Goal: Task Accomplishment & Management: Manage account settings

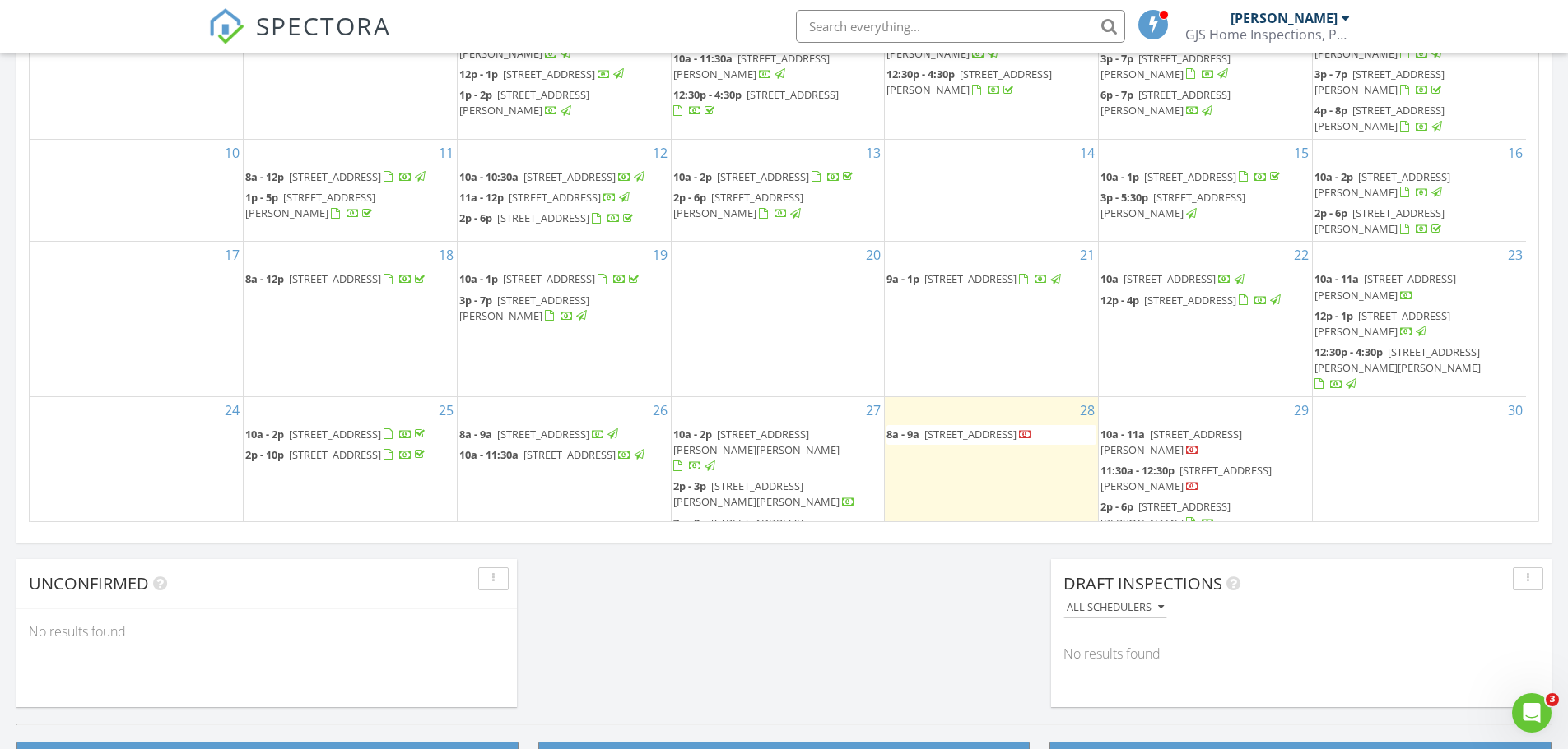
scroll to position [1523, 1594]
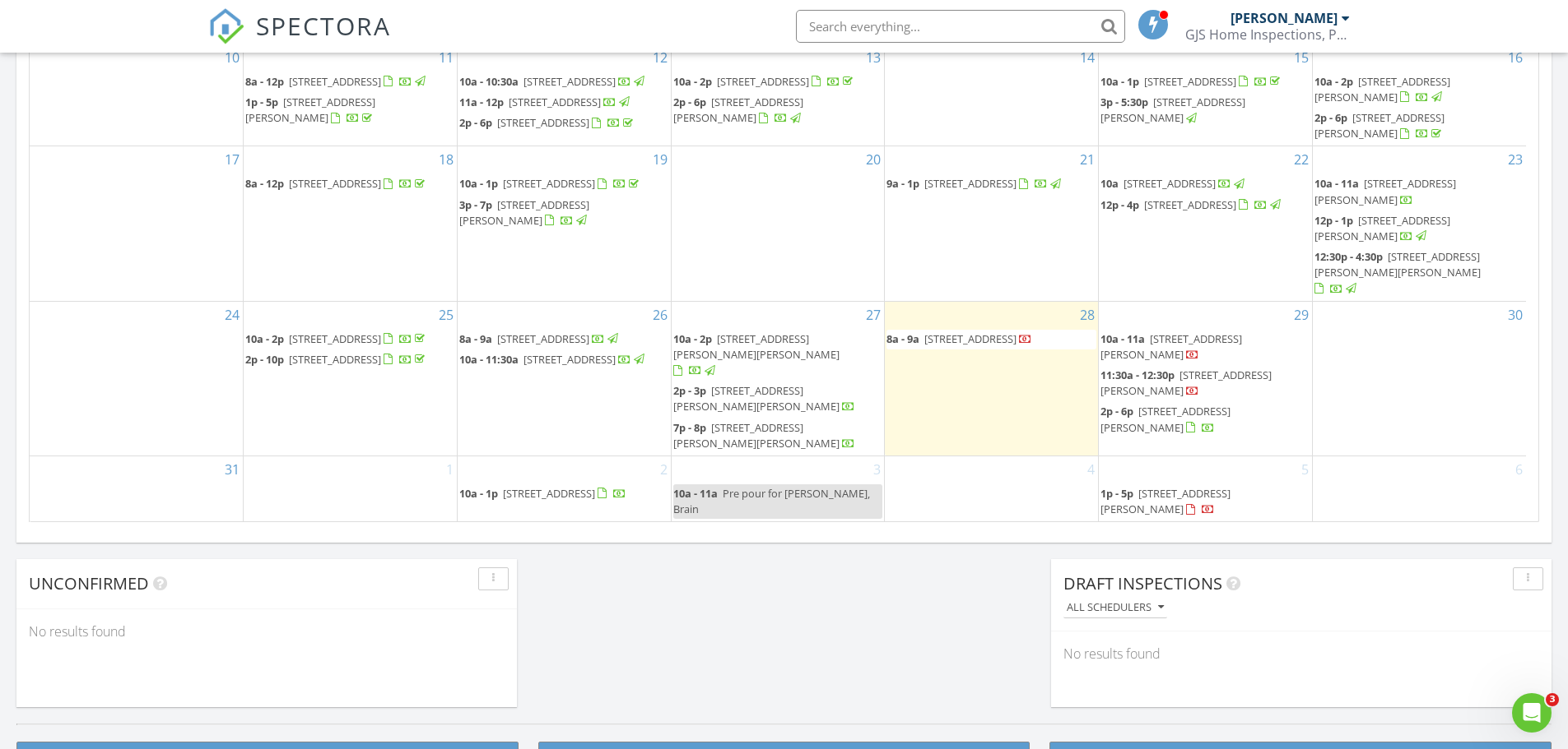
click at [961, 347] on span "1932 Canyon Ridge St, Fort Worth 76131" at bounding box center [971, 338] width 92 height 14
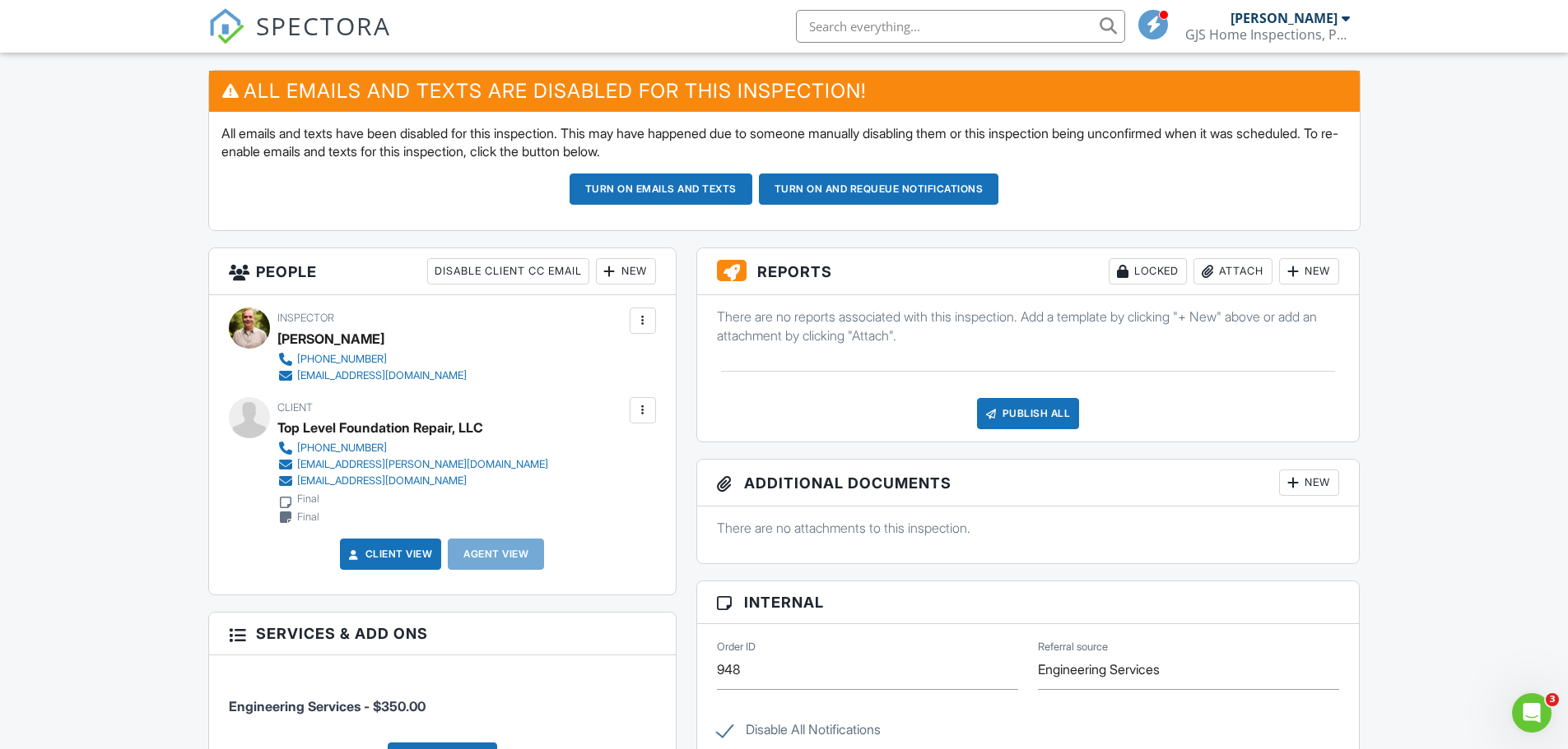
scroll to position [411, 0]
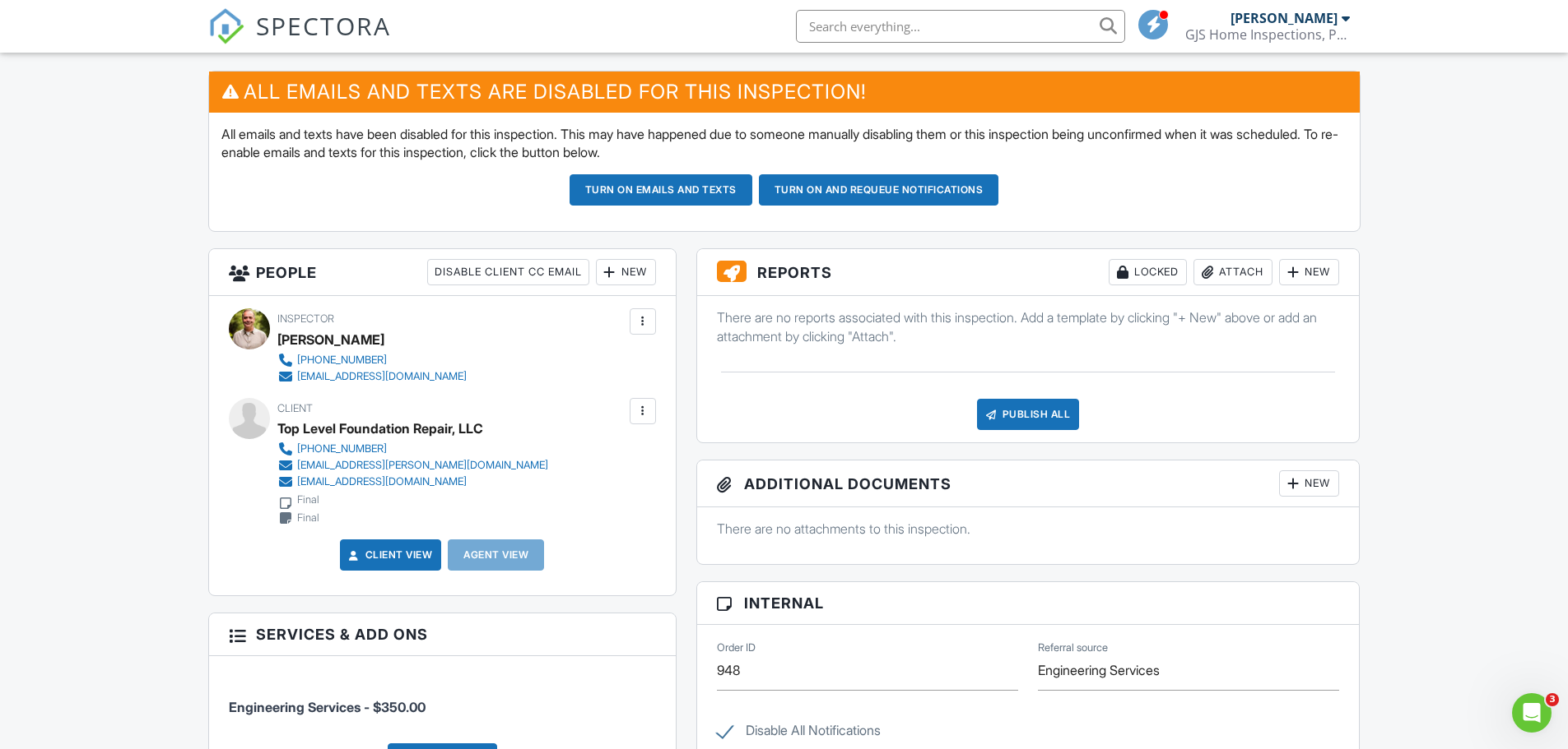
click at [1009, 417] on div "Publish All" at bounding box center [1028, 415] width 103 height 32
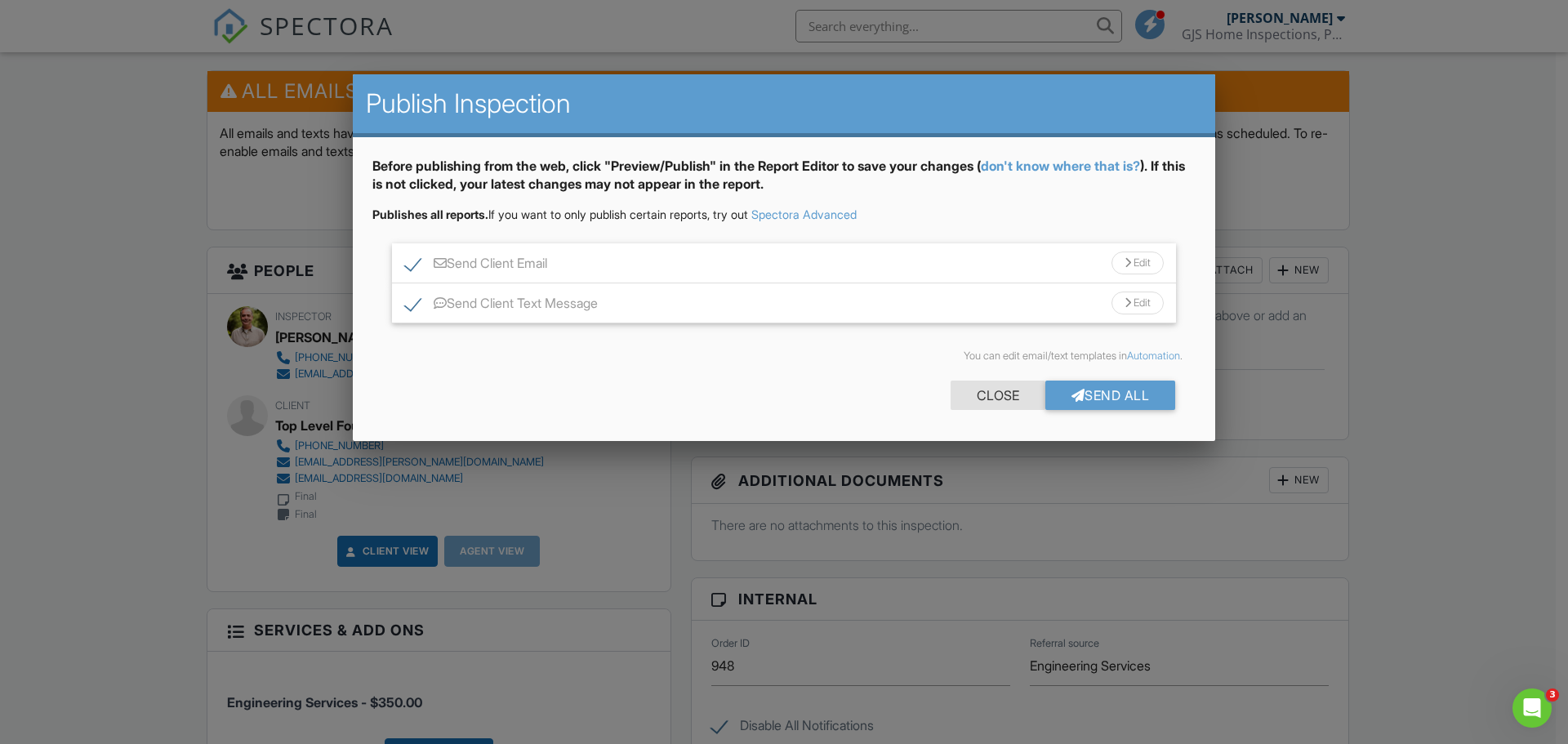
click at [1003, 394] on div "Close" at bounding box center [998, 395] width 95 height 29
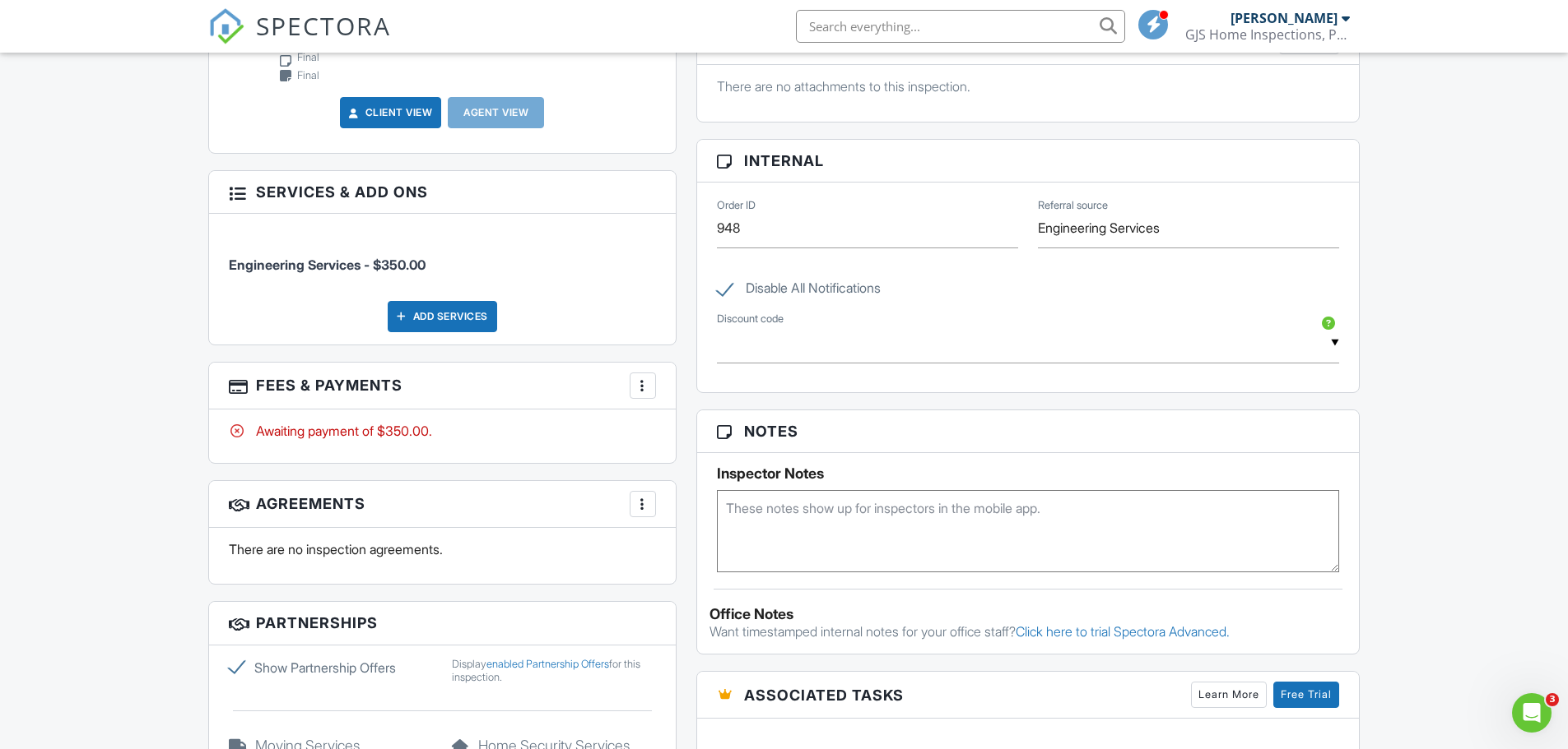
scroll to position [905, 0]
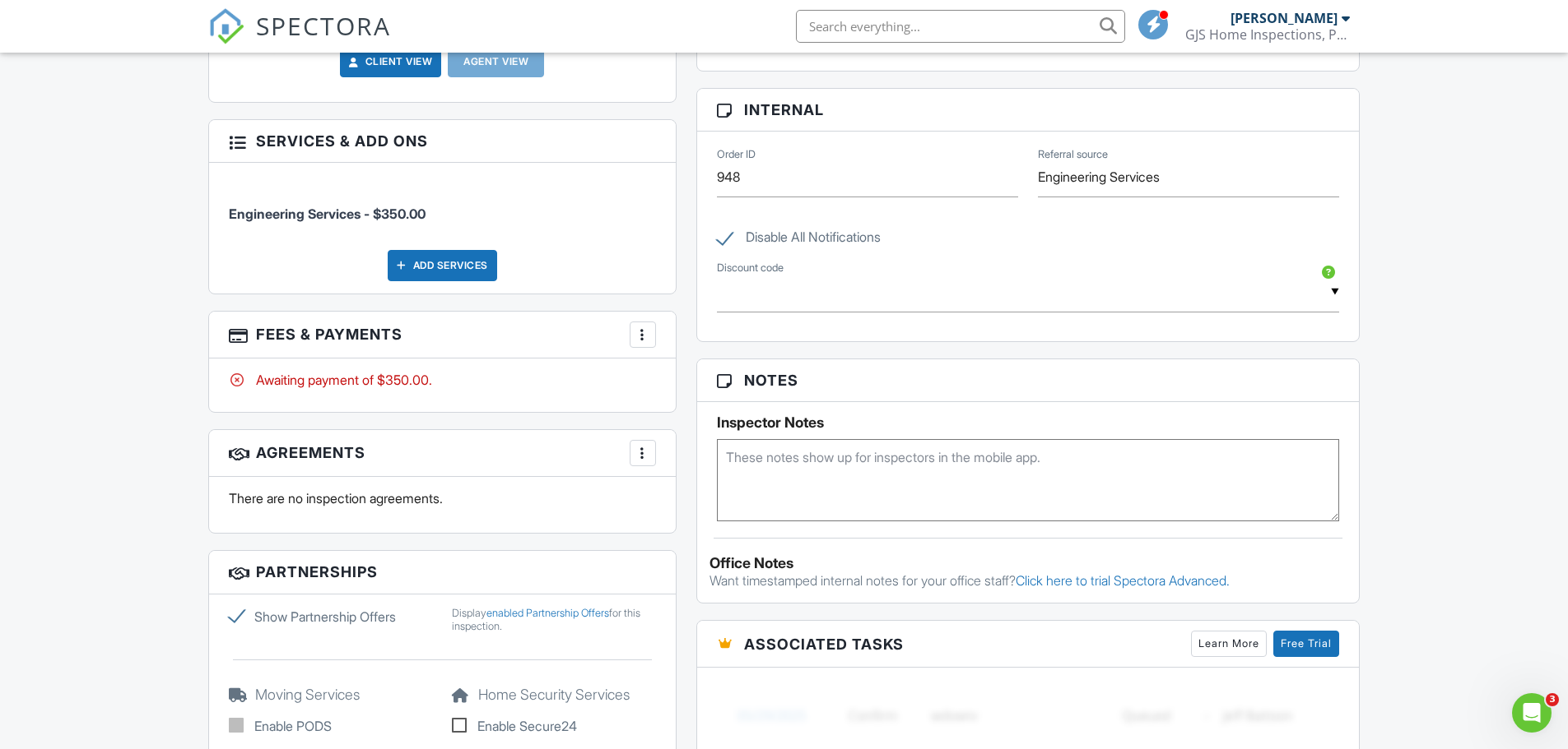
click at [645, 338] on div at bounding box center [642, 334] width 16 height 16
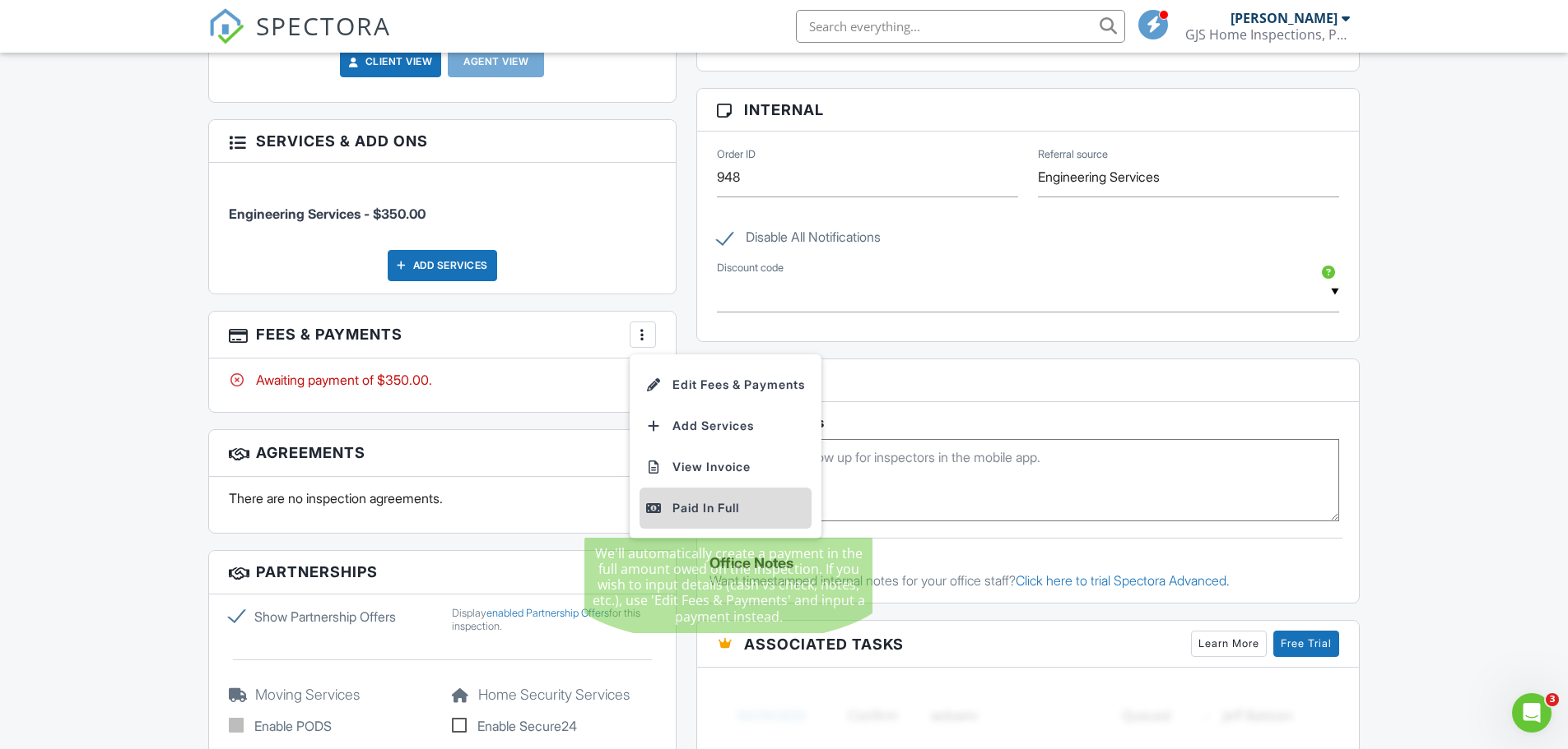
click at [721, 510] on div "Paid In Full" at bounding box center [726, 508] width 159 height 20
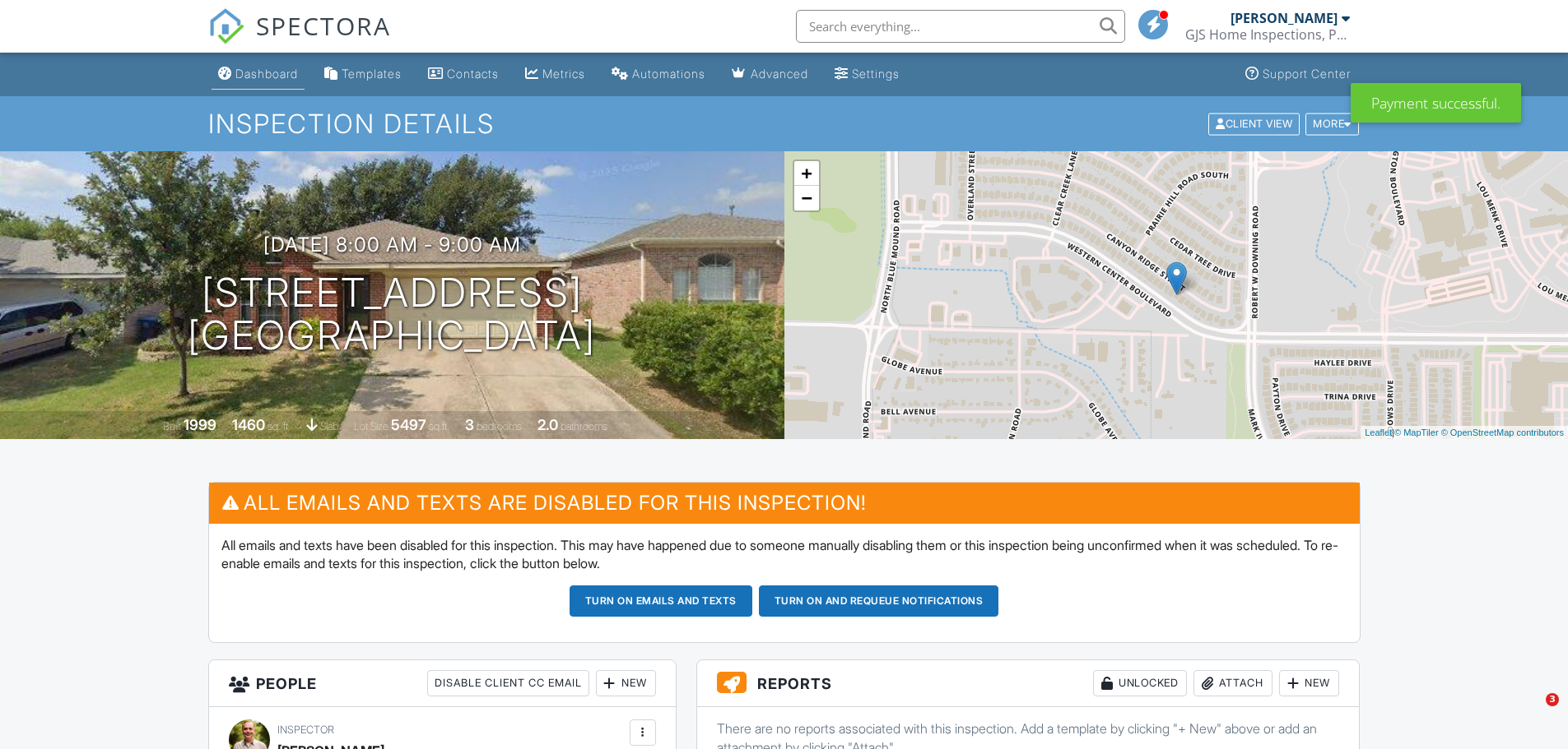
click at [258, 73] on div "Dashboard" at bounding box center [266, 74] width 62 height 14
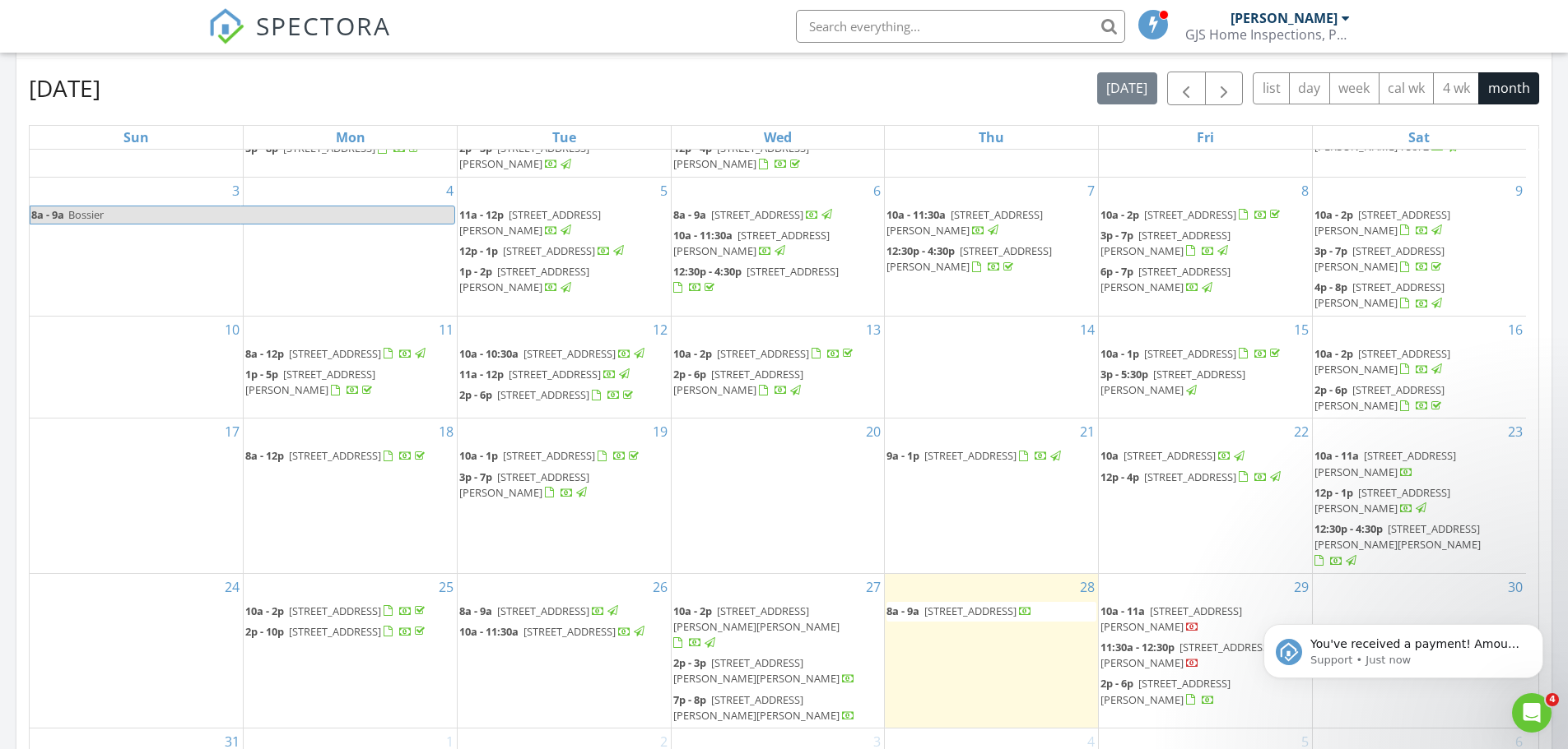
scroll to position [905, 0]
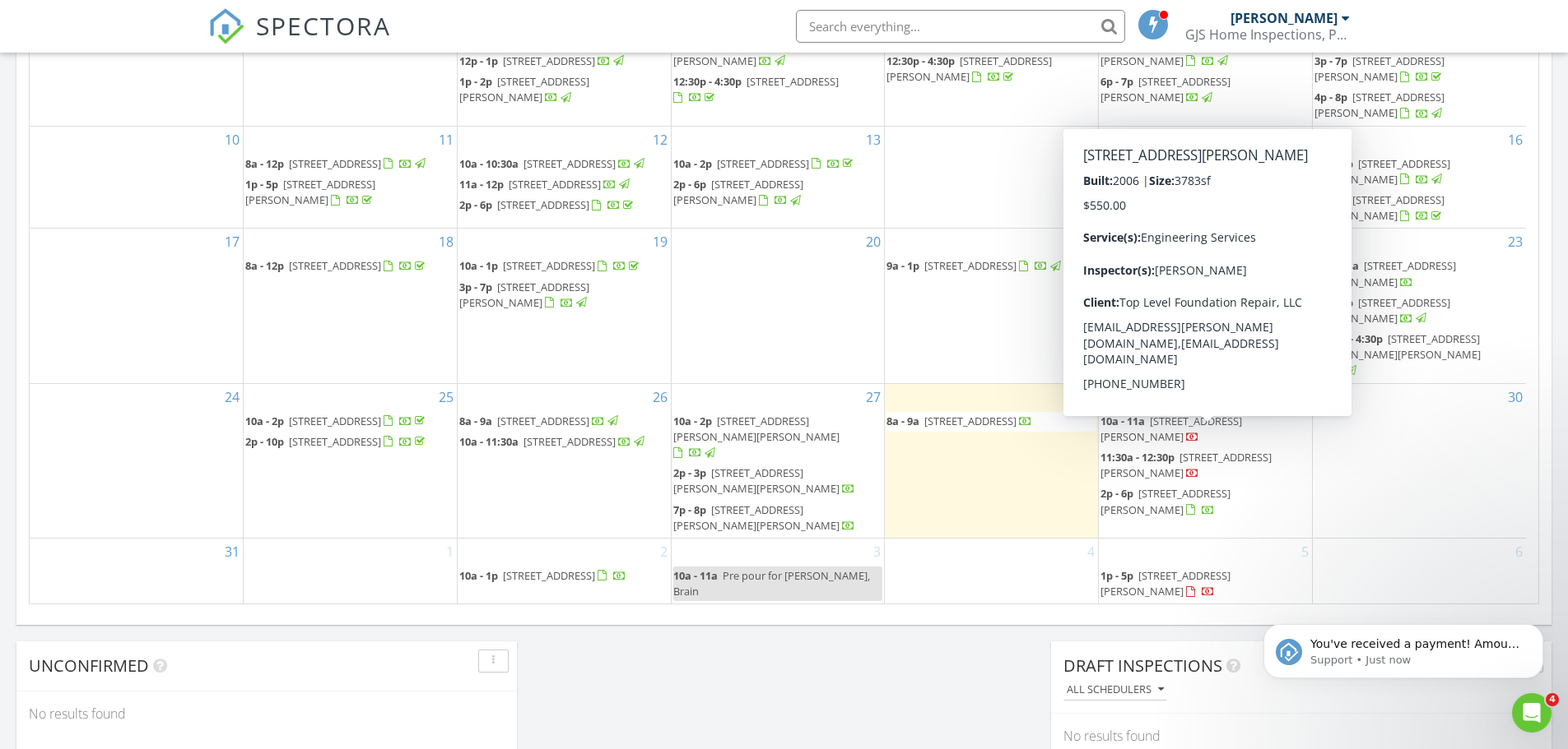
click at [1193, 439] on span "5918 Tascate Dr, Frisco 75036" at bounding box center [1171, 429] width 142 height 31
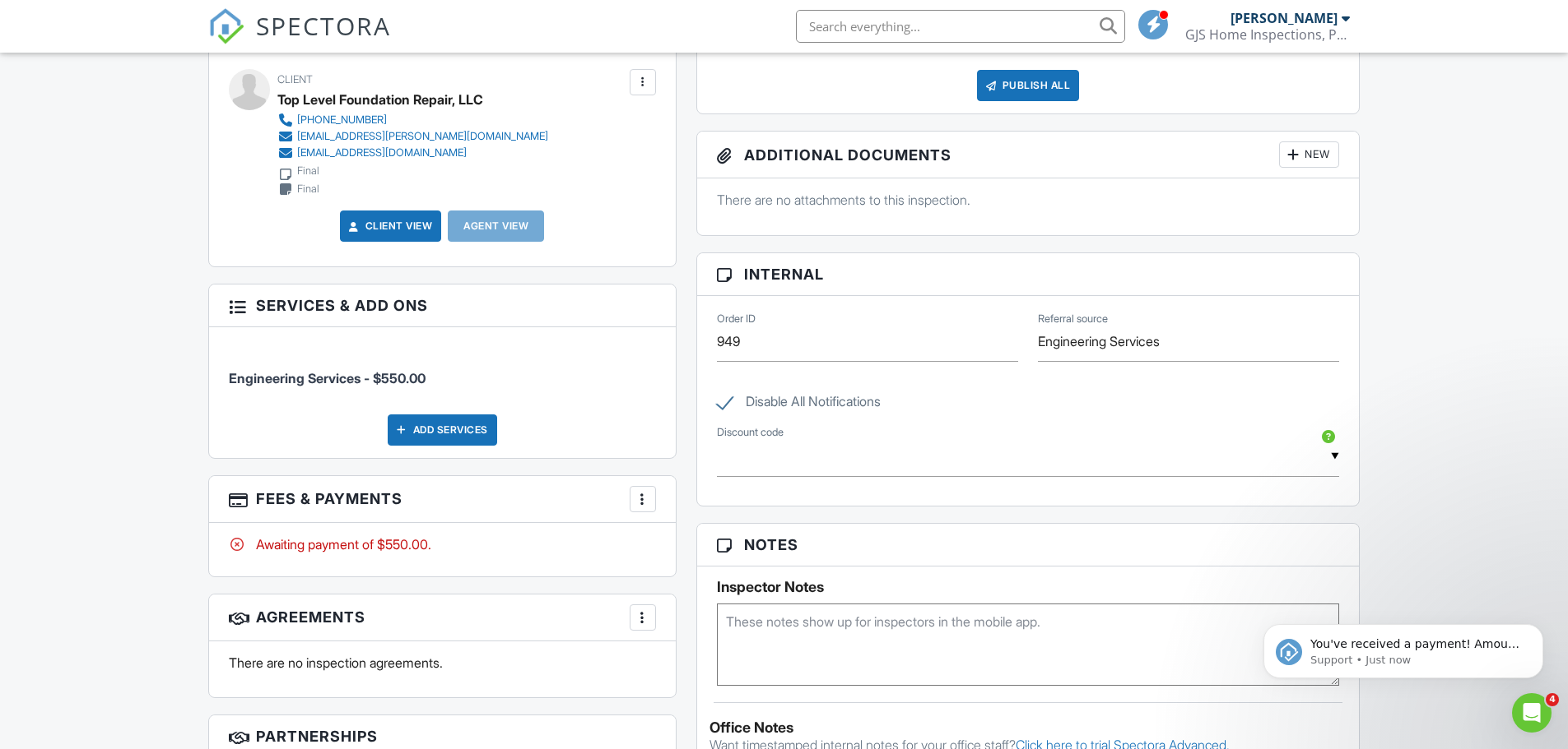
click at [640, 493] on div at bounding box center [642, 499] width 16 height 16
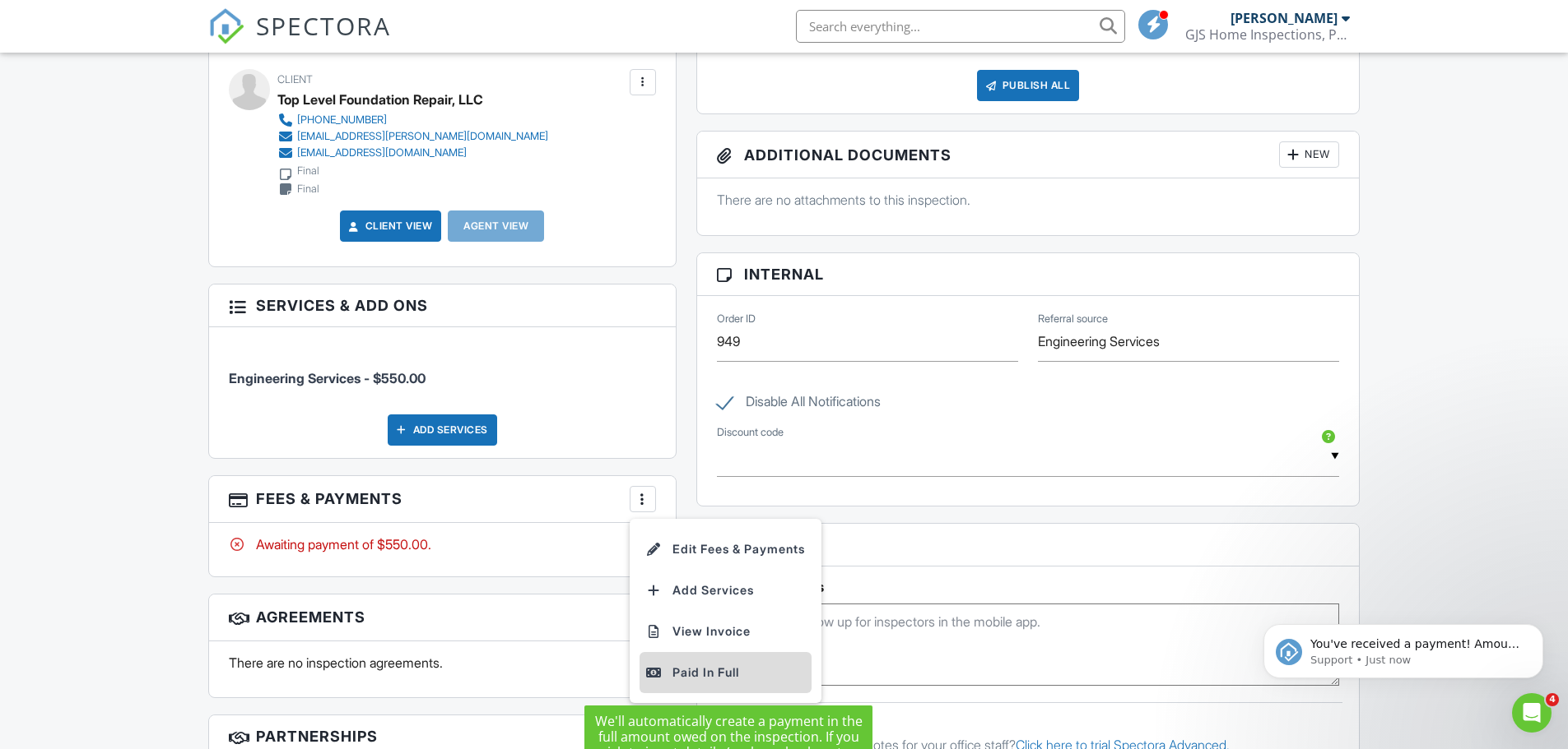
click at [709, 667] on div "Paid In Full" at bounding box center [726, 672] width 159 height 20
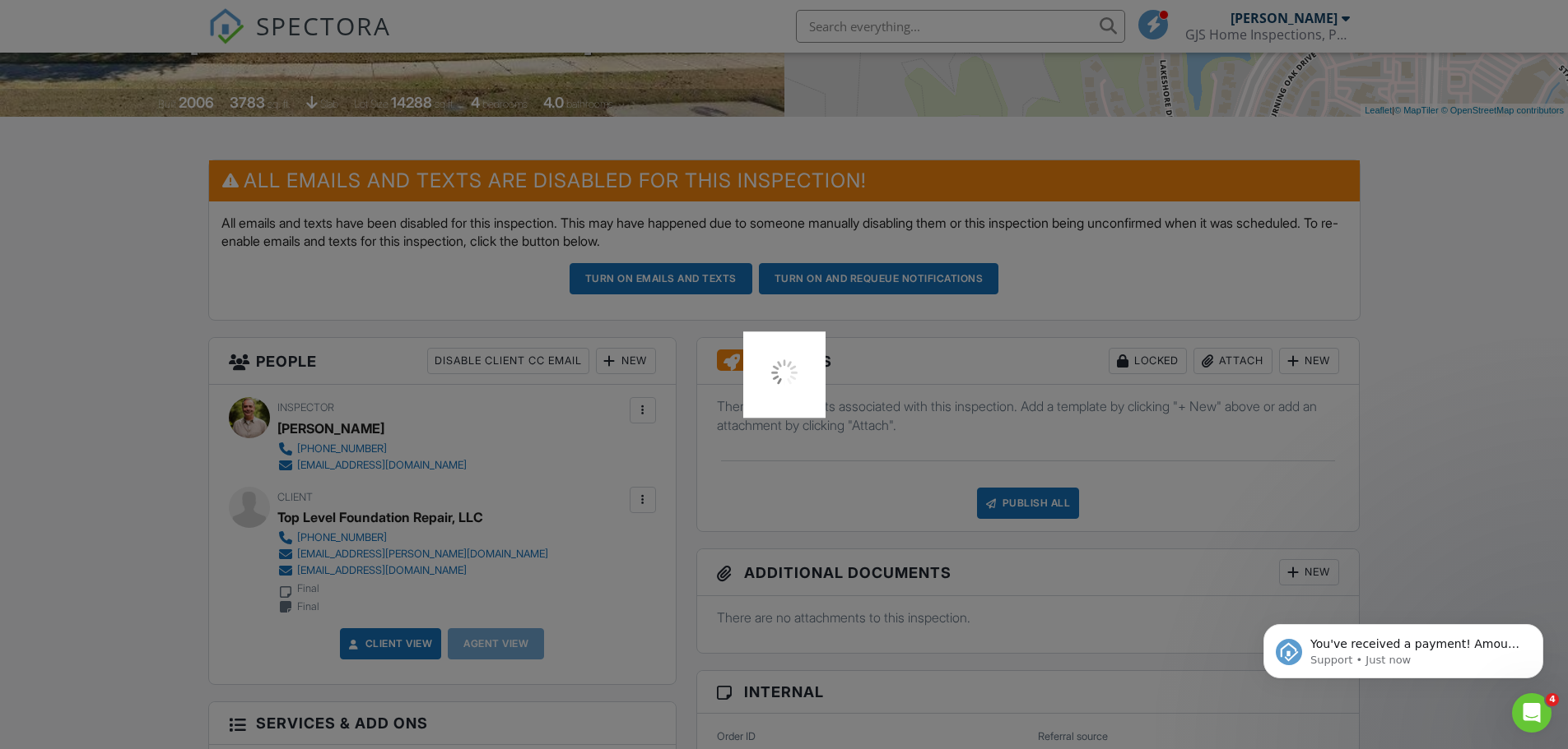
scroll to position [247, 0]
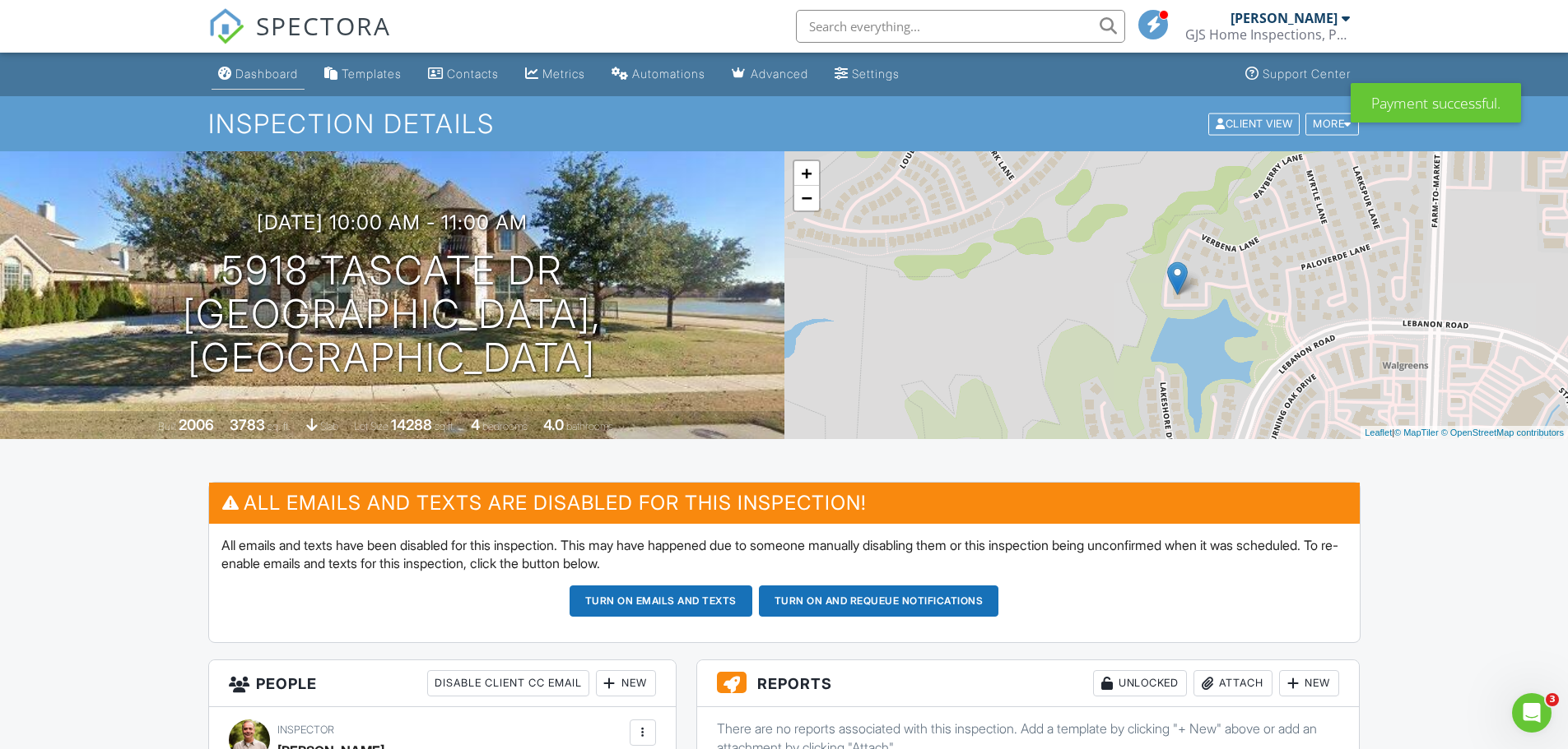
click at [271, 77] on div "Dashboard" at bounding box center [266, 74] width 62 height 14
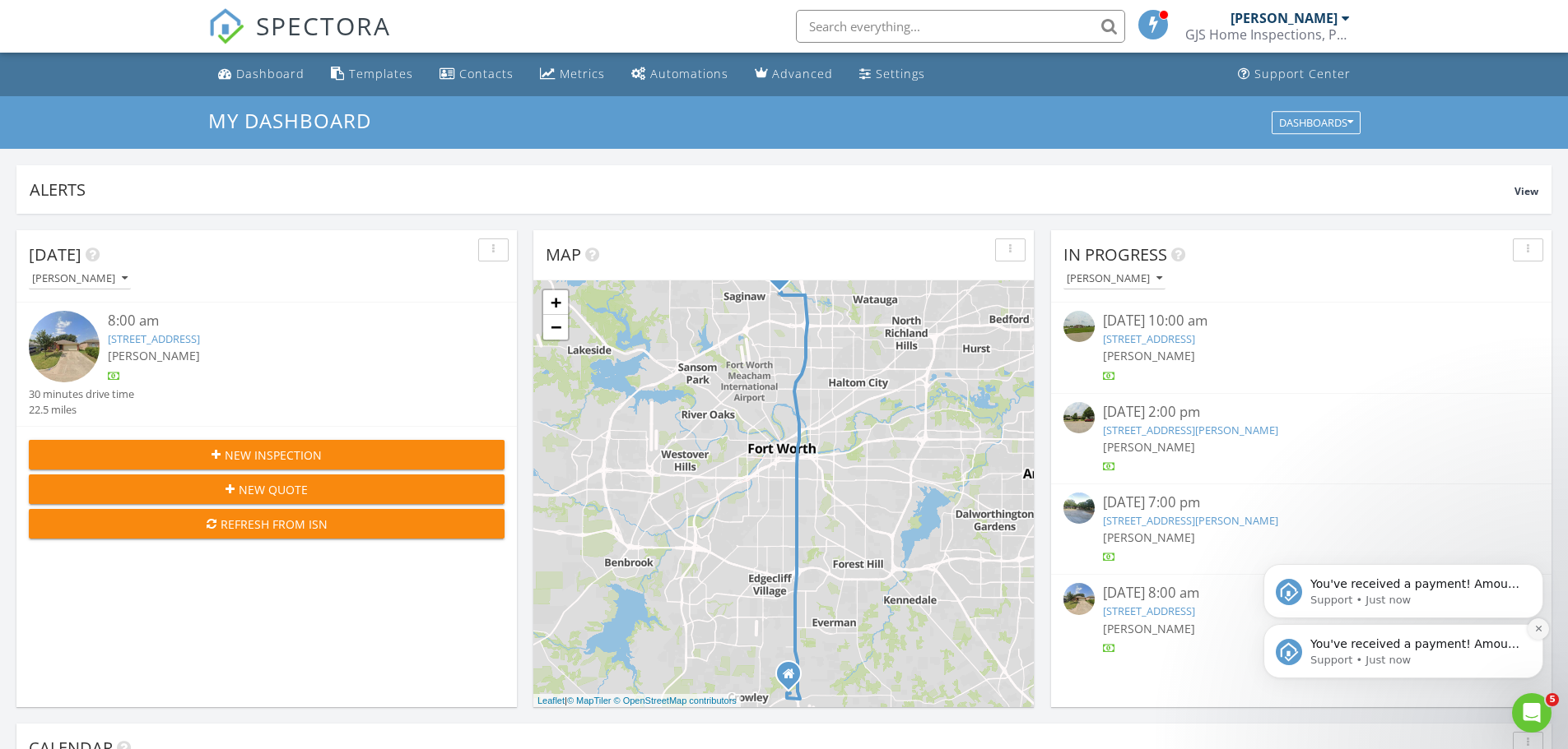
click at [1539, 630] on icon "Dismiss notification" at bounding box center [1538, 629] width 6 height 6
click at [1539, 632] on icon "Dismiss notification" at bounding box center [1538, 628] width 9 height 9
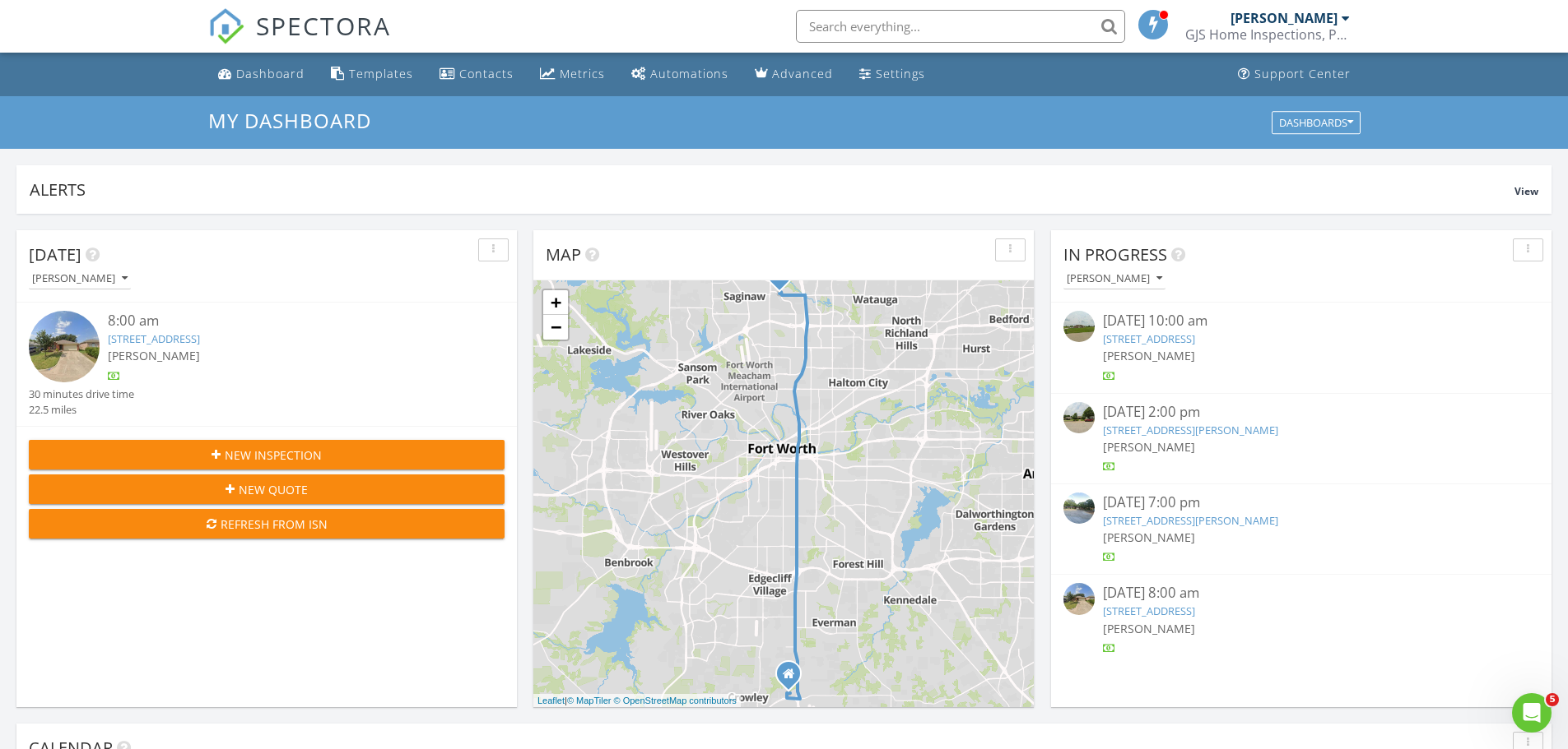
click at [1195, 339] on link "150 Grays Creek, Ennis, TX 75119" at bounding box center [1149, 338] width 92 height 14
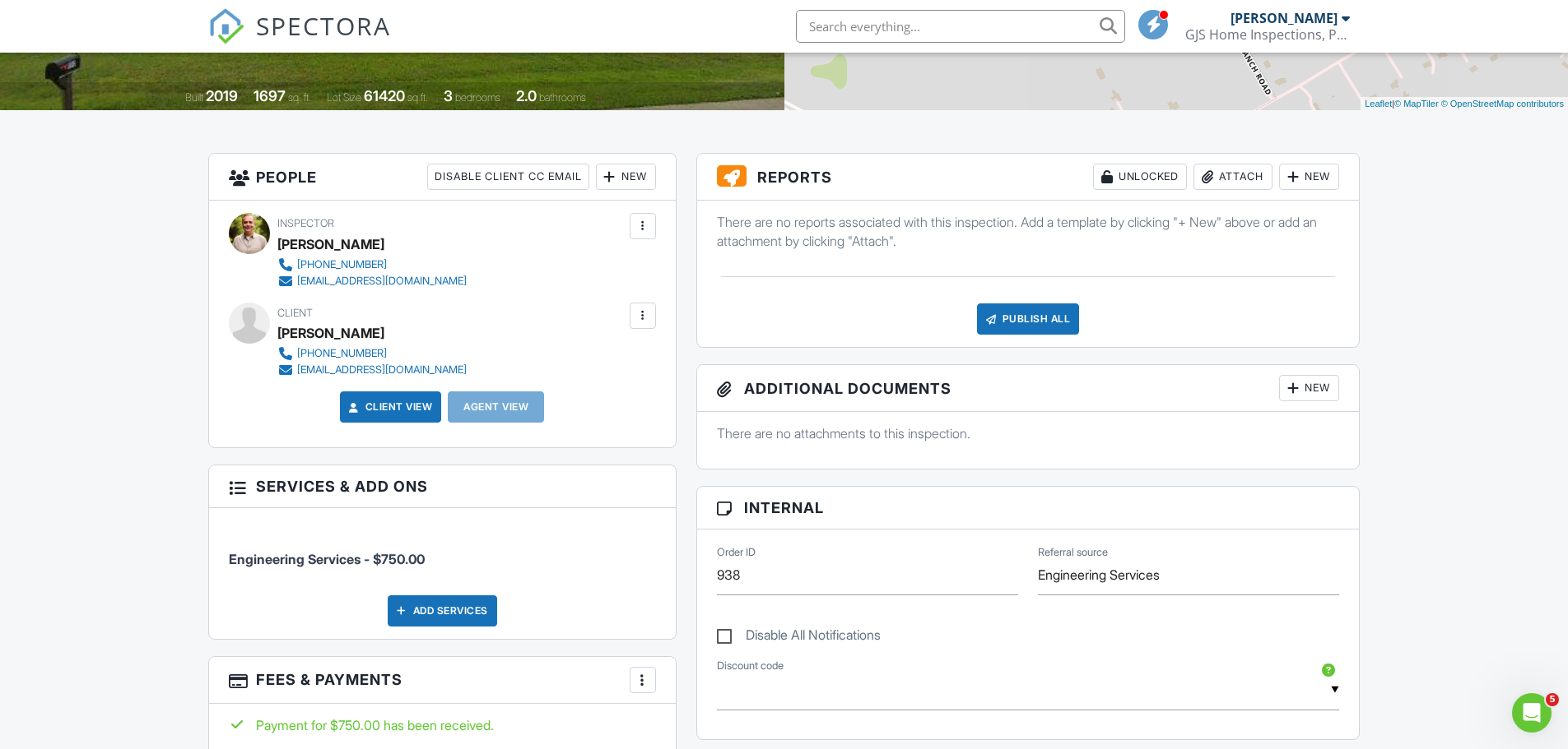
click at [1029, 318] on div "Publish All" at bounding box center [1028, 319] width 103 height 32
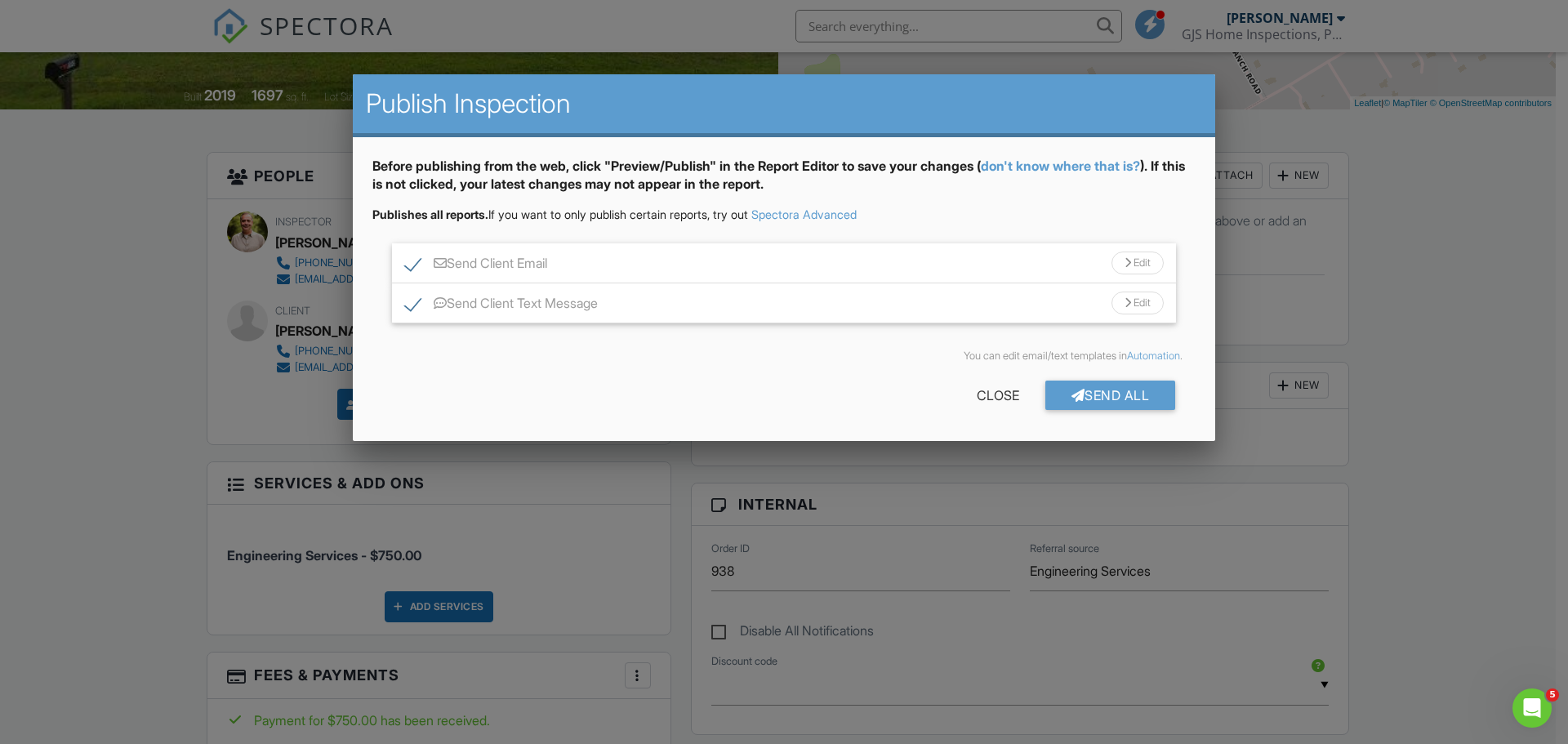
click at [410, 264] on label "Send Client Email" at bounding box center [475, 265] width 142 height 20
checkbox input "false"
click at [410, 298] on label "Send Client Text Message" at bounding box center [501, 305] width 193 height 20
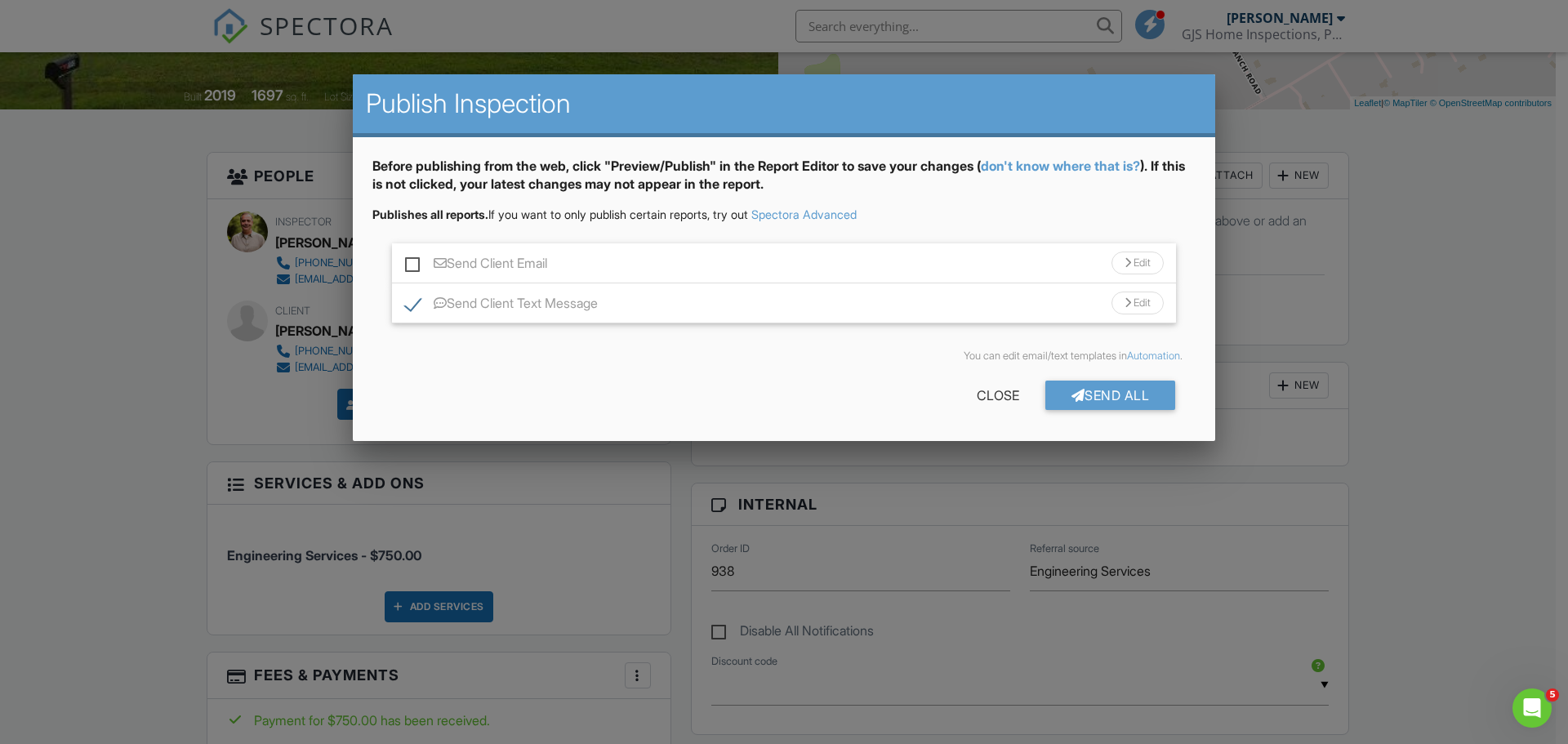
checkbox input "false"
click at [1114, 393] on div "Send All" at bounding box center [1110, 395] width 130 height 29
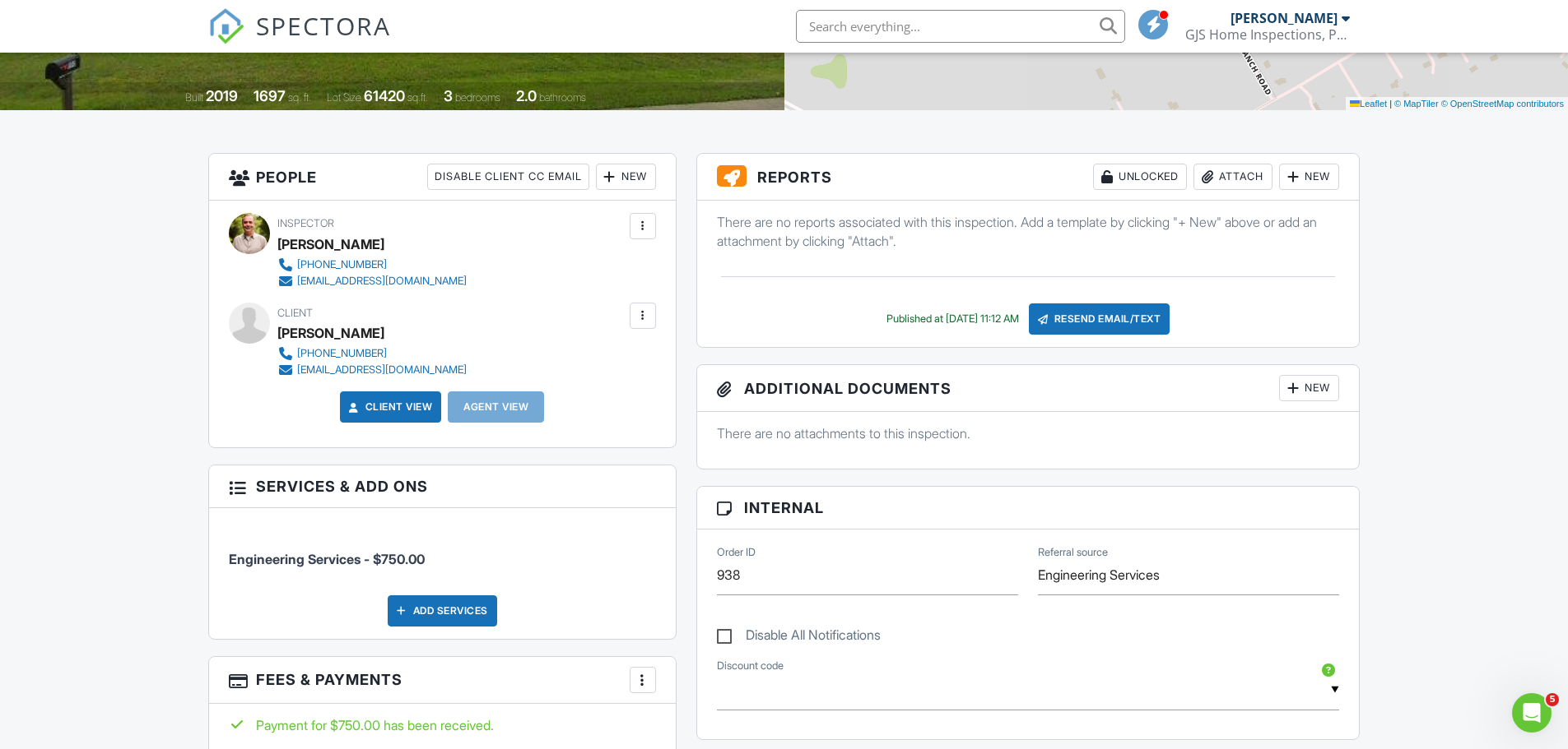
click at [726, 638] on label "Disable All Notifications" at bounding box center [798, 637] width 164 height 20
click at [726, 632] on input "Disable All Notifications" at bounding box center [722, 626] width 11 height 11
checkbox input "true"
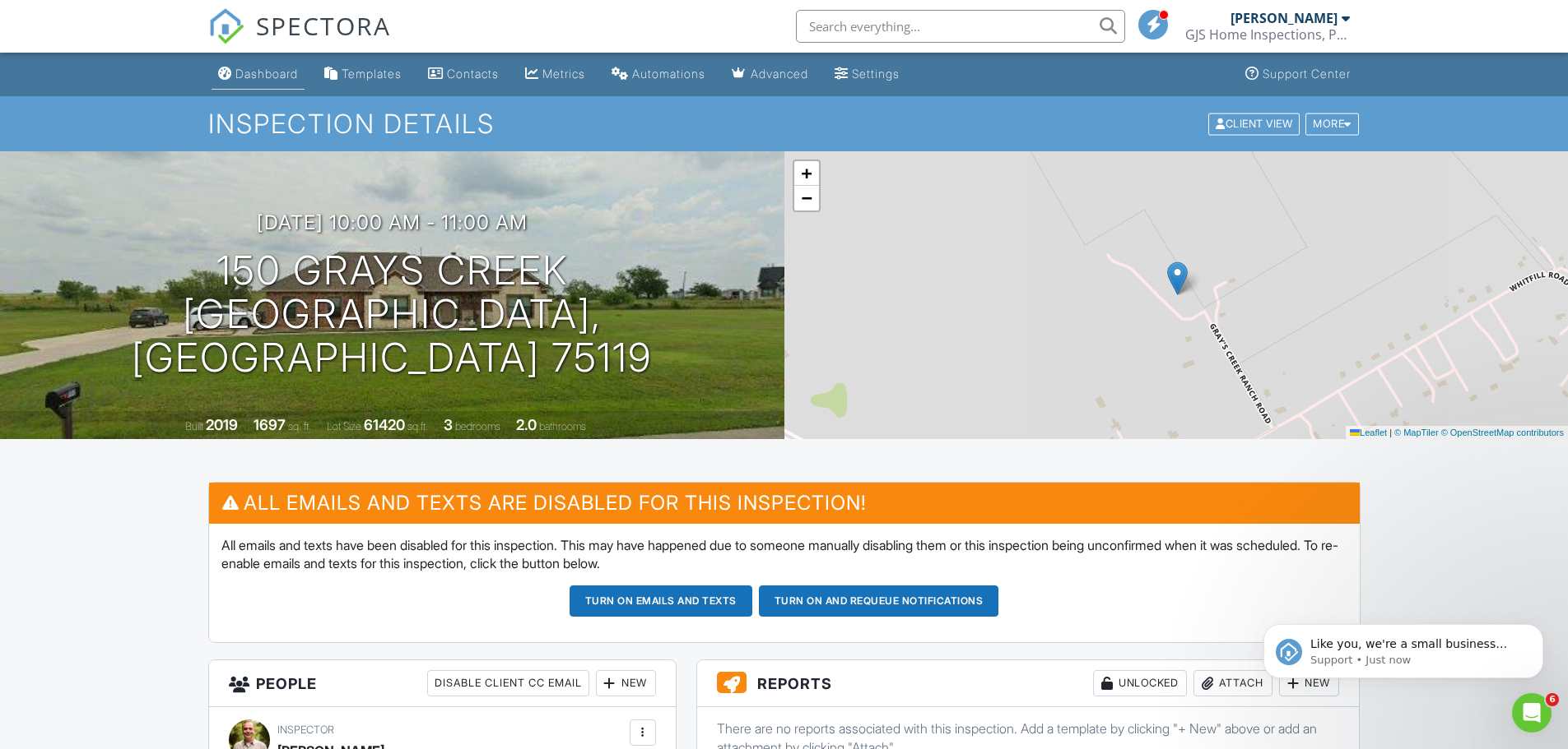
click at [254, 77] on div "Dashboard" at bounding box center [266, 74] width 62 height 14
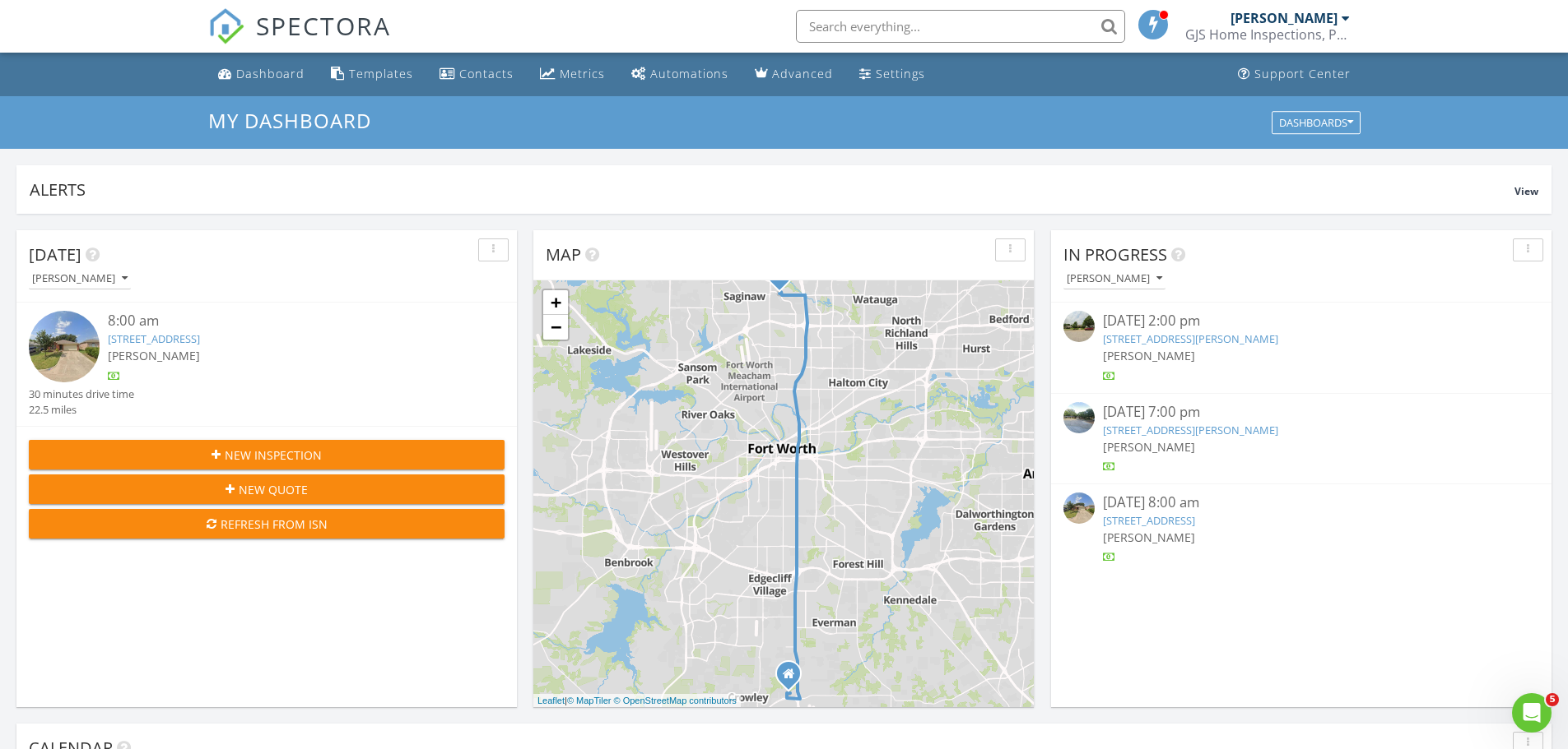
click at [1215, 335] on link "205 S W A Allen Blvd, Wylie, TX 75098" at bounding box center [1190, 338] width 175 height 14
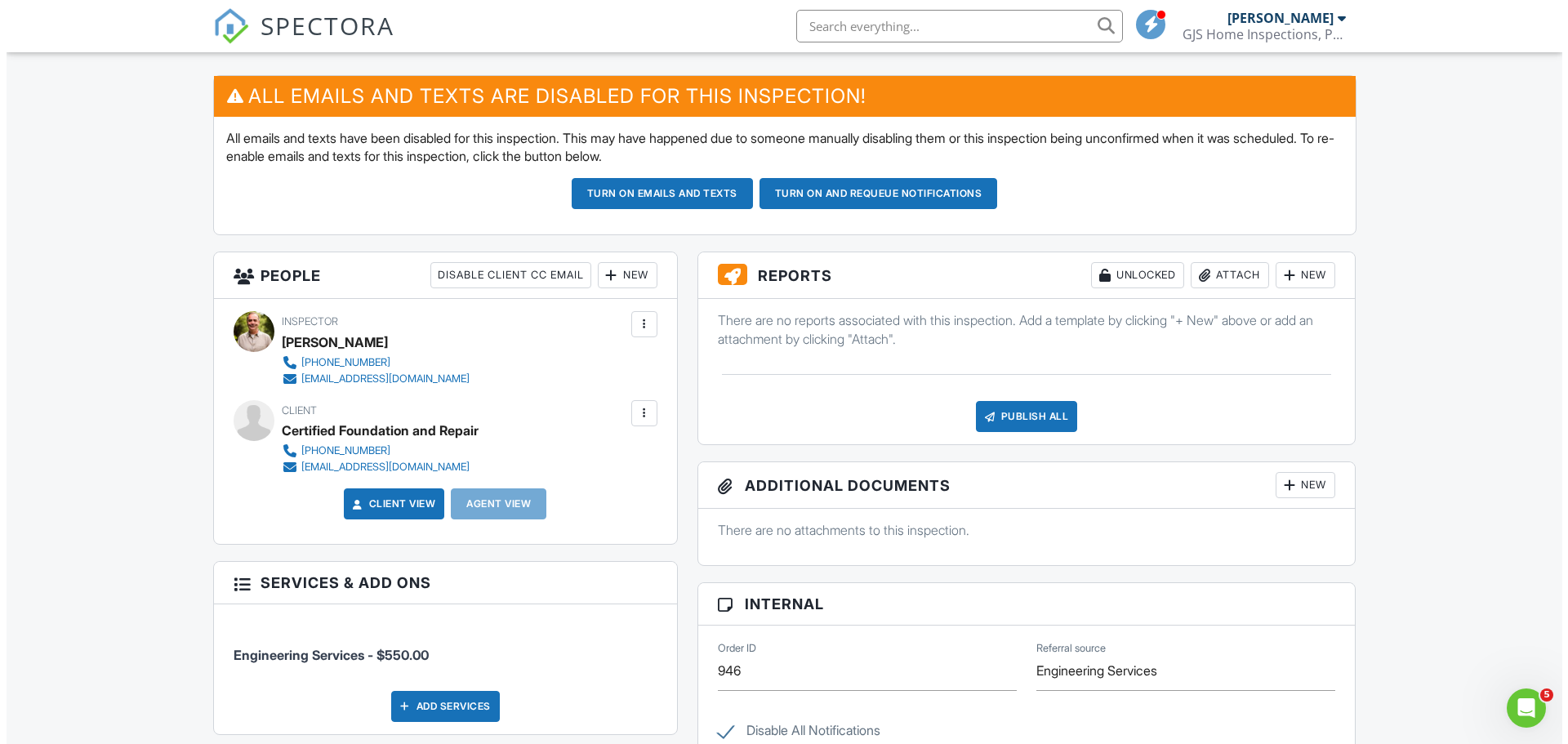
scroll to position [408, 0]
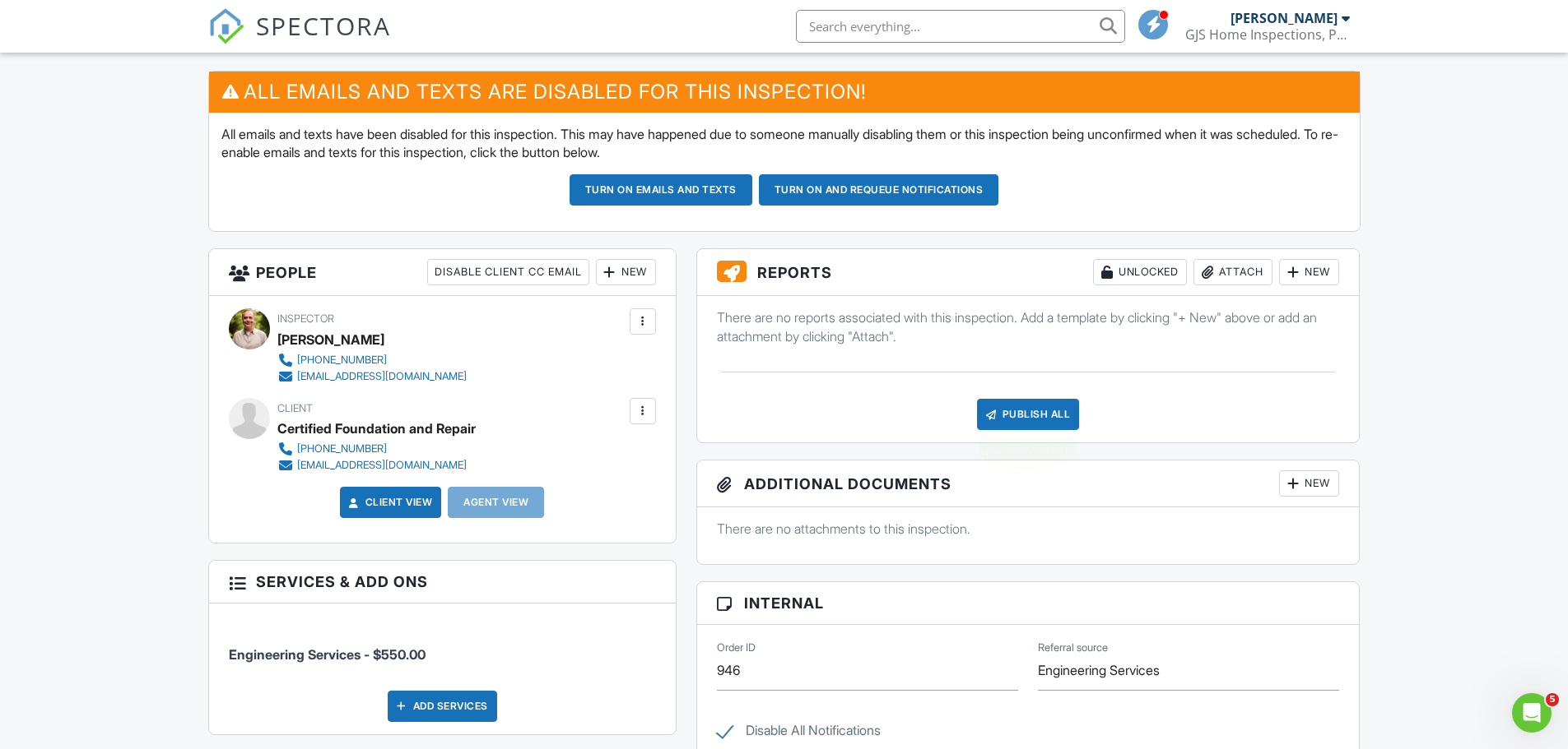
click at [1012, 418] on div "Publish All" at bounding box center [1028, 415] width 103 height 32
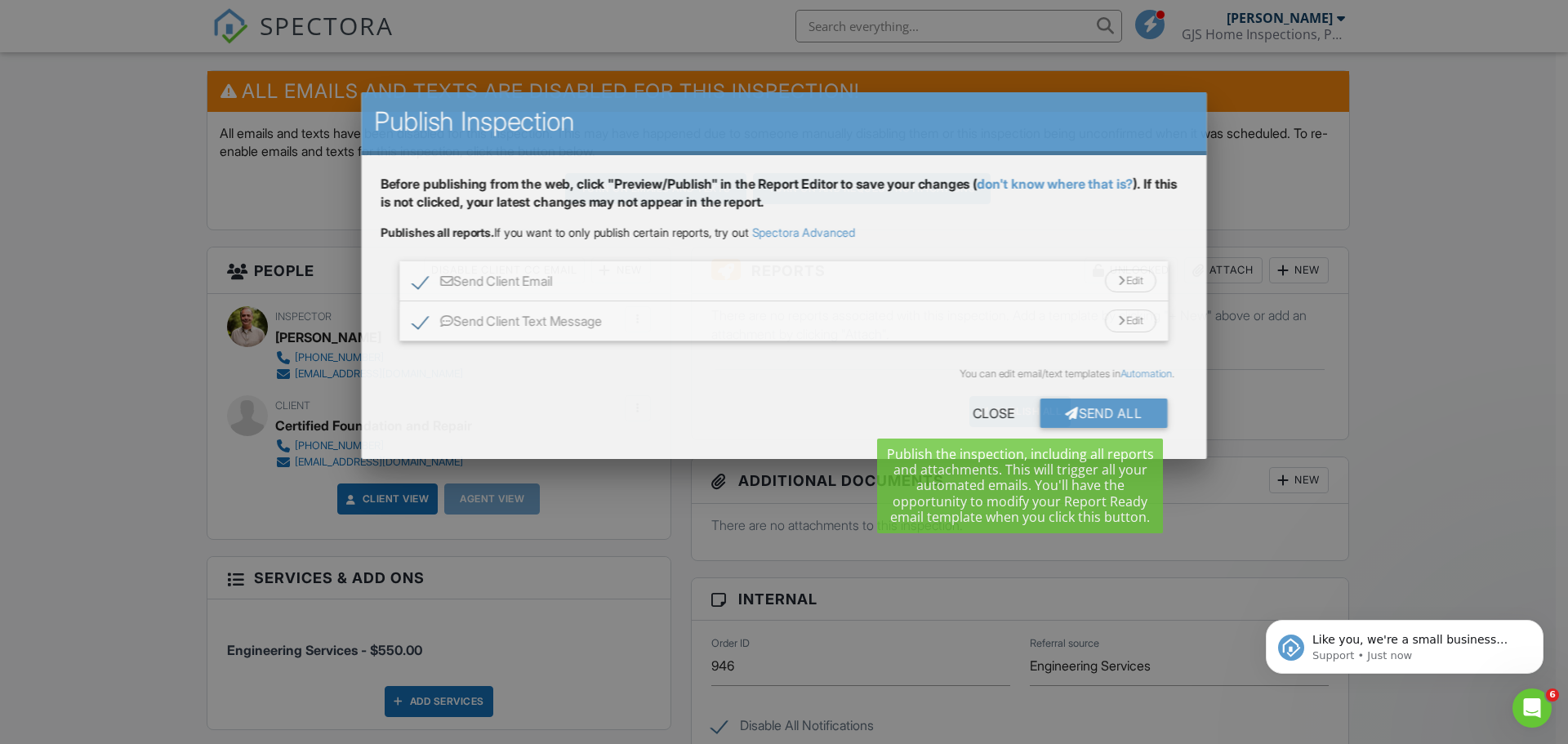
scroll to position [0, 0]
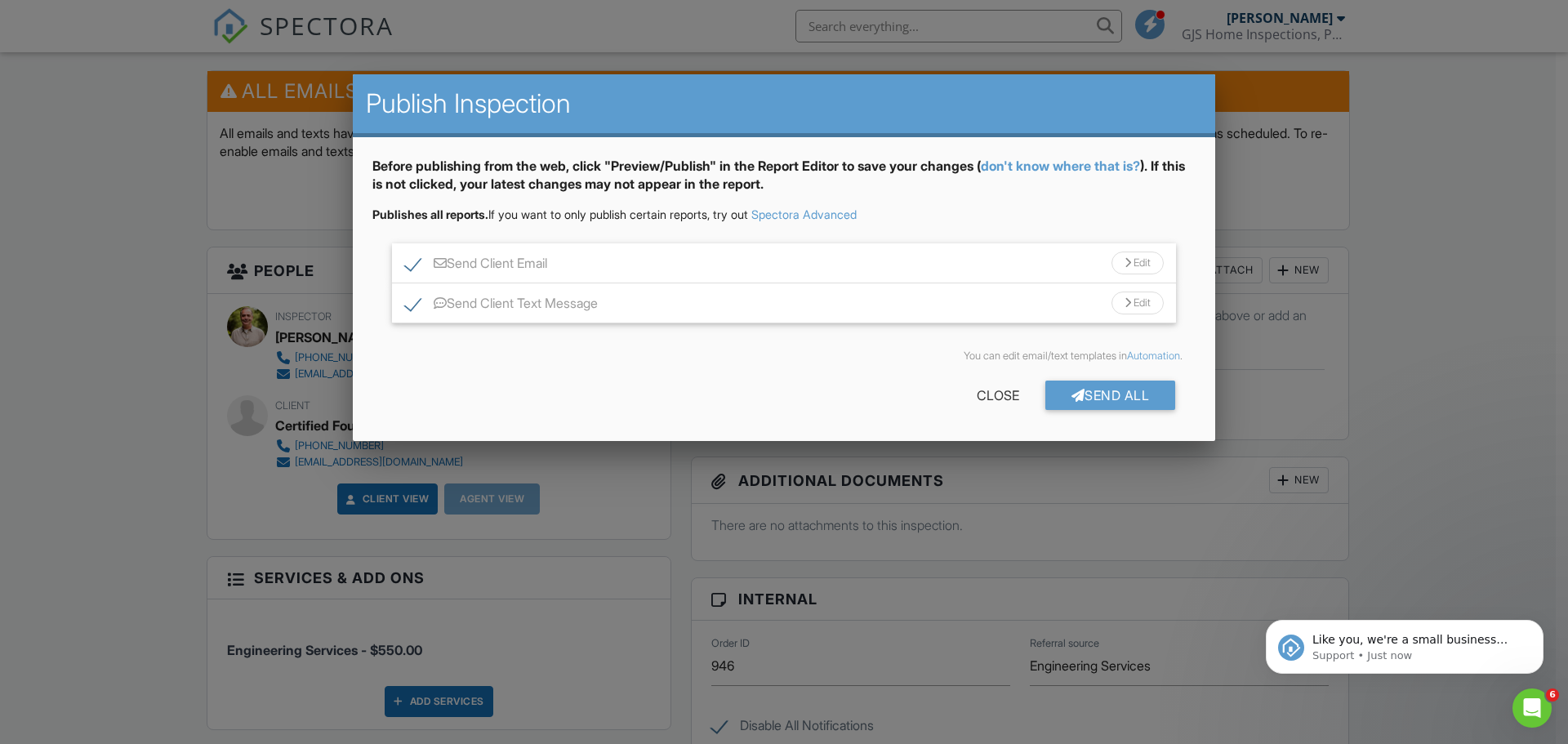
click at [418, 258] on label "Send Client Email" at bounding box center [475, 265] width 142 height 20
checkbox input "false"
click at [418, 308] on label "Send Client Text Message" at bounding box center [501, 305] width 193 height 20
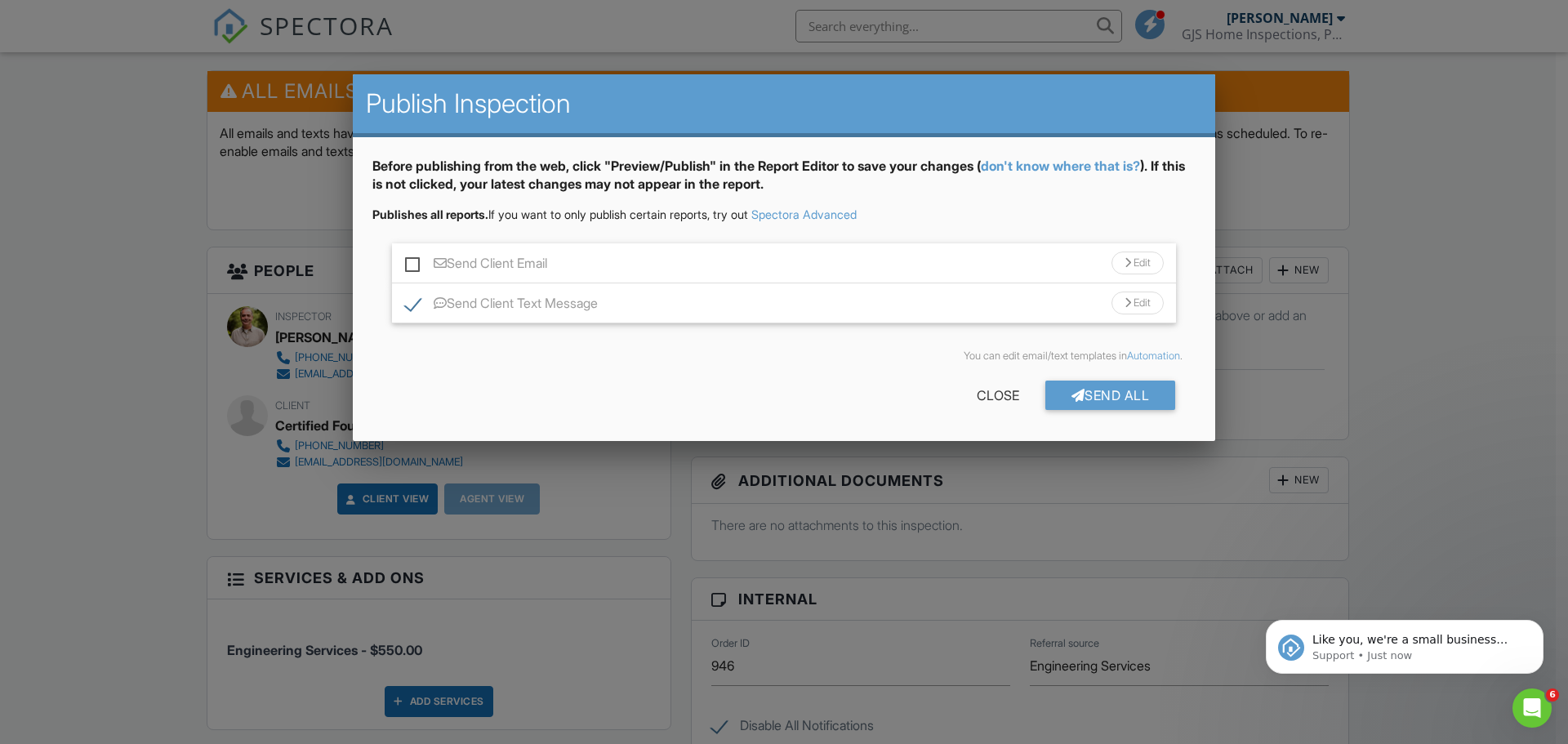
checkbox input "false"
click at [1103, 388] on div "Send All" at bounding box center [1110, 395] width 130 height 29
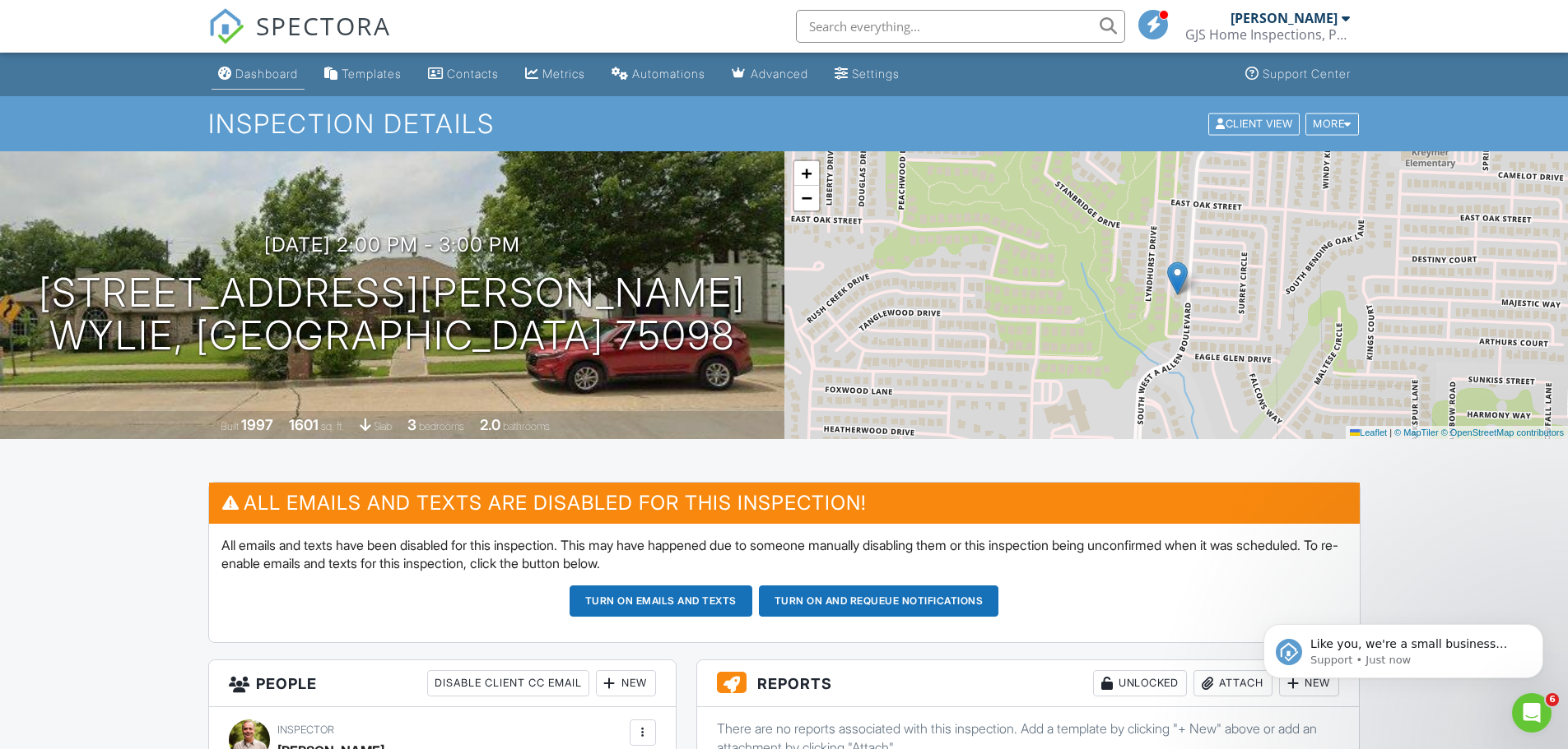
click at [268, 68] on div "Dashboard" at bounding box center [266, 74] width 62 height 14
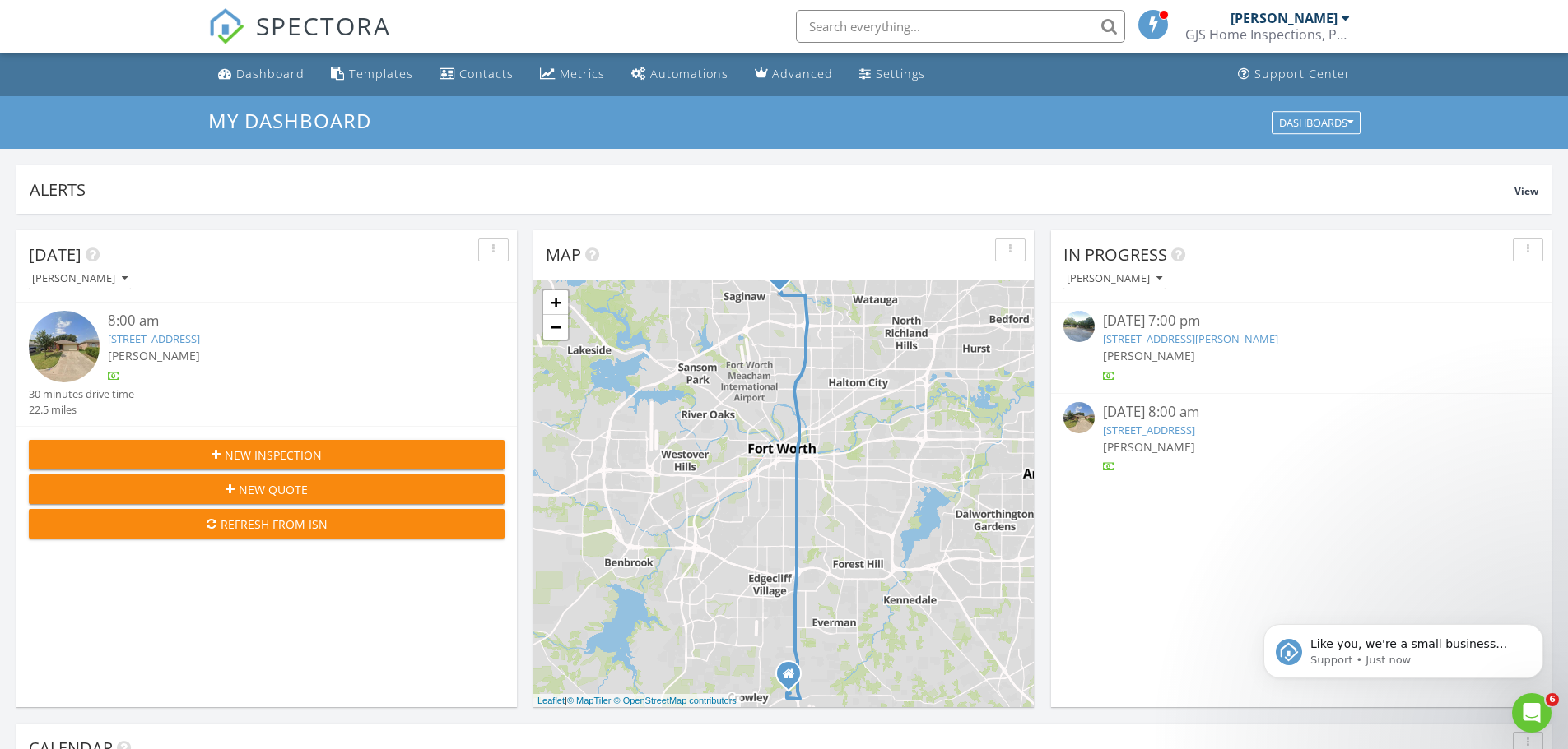
click at [1239, 336] on link "1408 Schukar Ct, Irving, TX 75061" at bounding box center [1190, 338] width 175 height 14
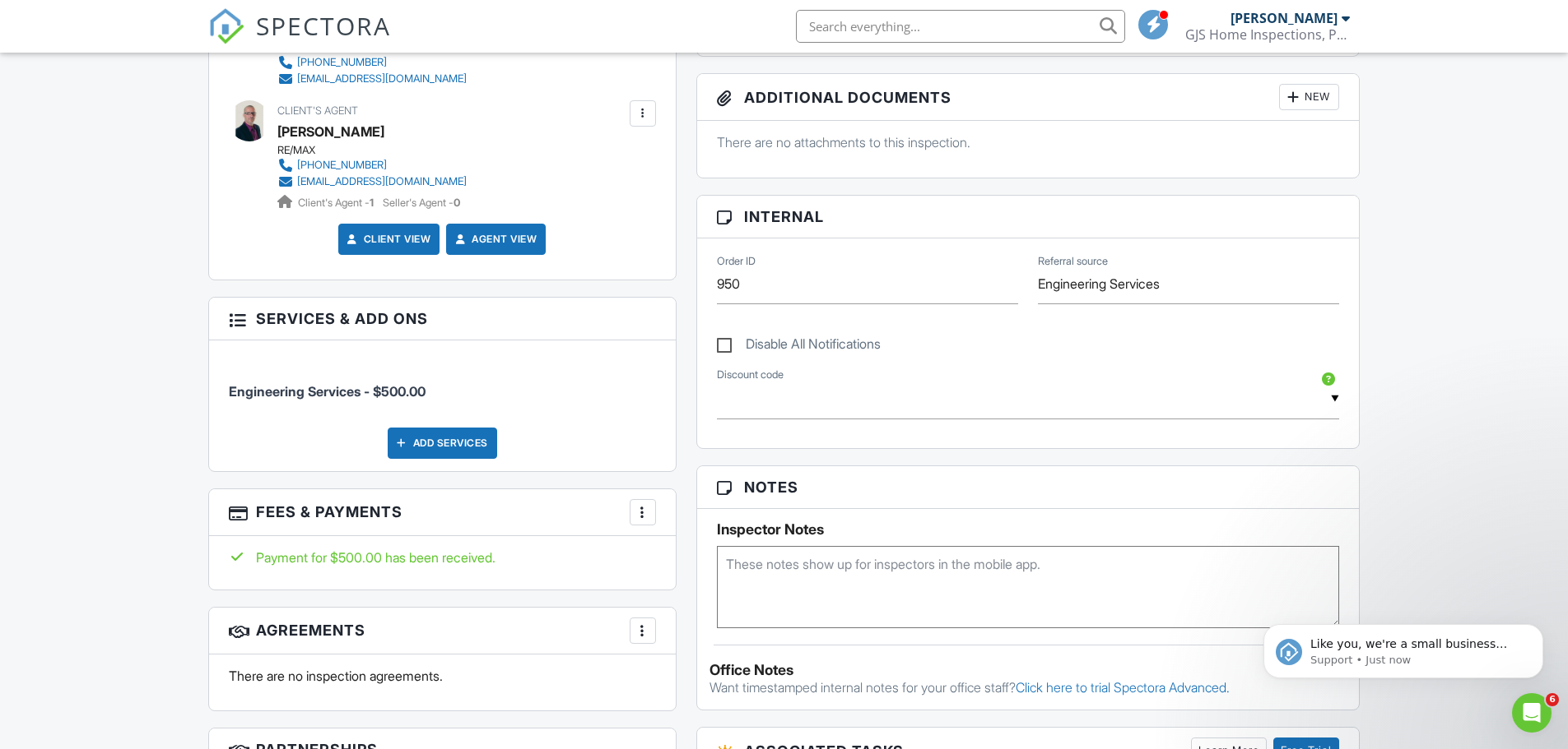
scroll to position [576, 0]
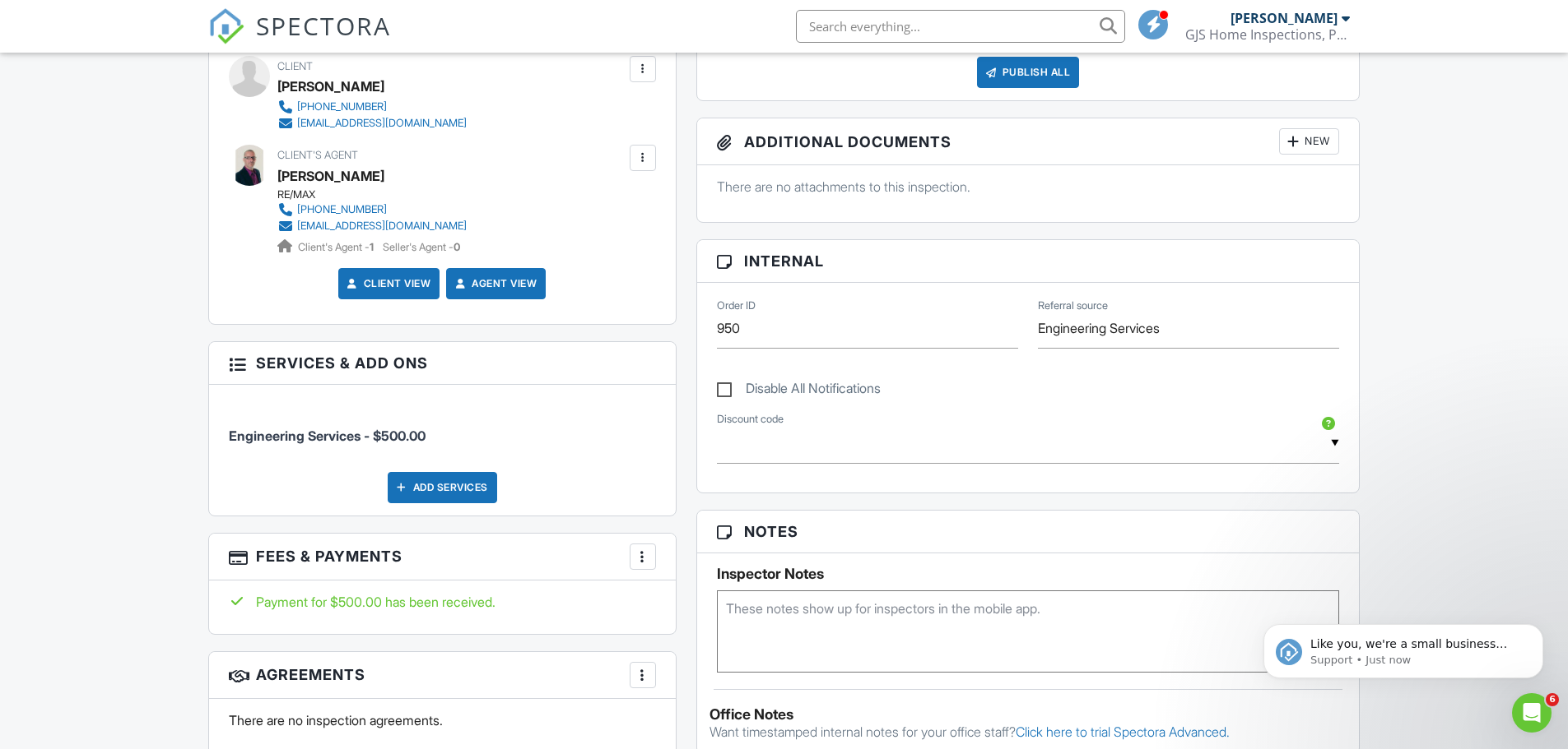
click at [718, 392] on label "Disable All Notifications" at bounding box center [798, 391] width 164 height 20
click at [718, 386] on input "Disable All Notifications" at bounding box center [722, 380] width 11 height 11
checkbox input "true"
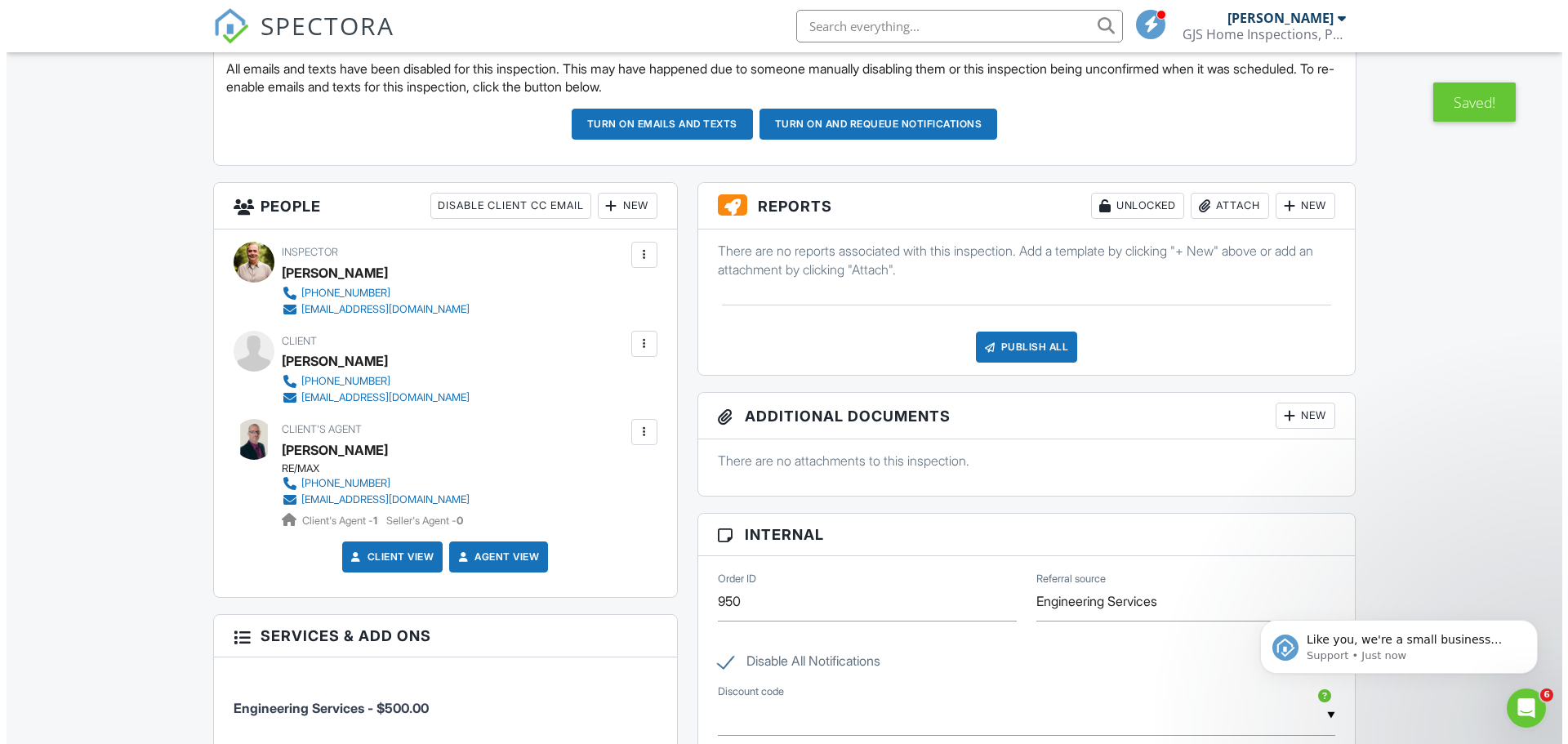
scroll to position [340, 0]
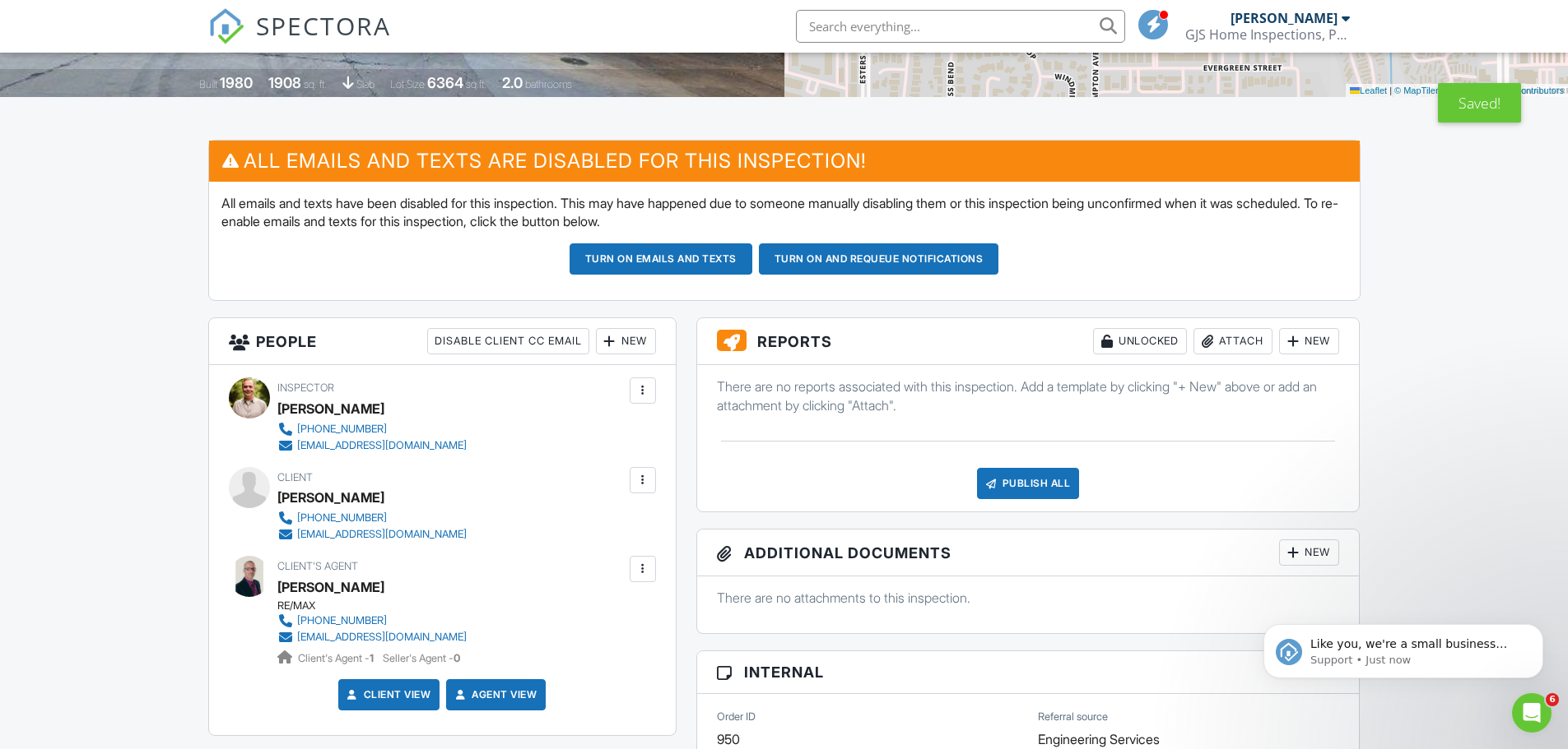
click at [1013, 478] on div "Publish All" at bounding box center [1028, 484] width 103 height 32
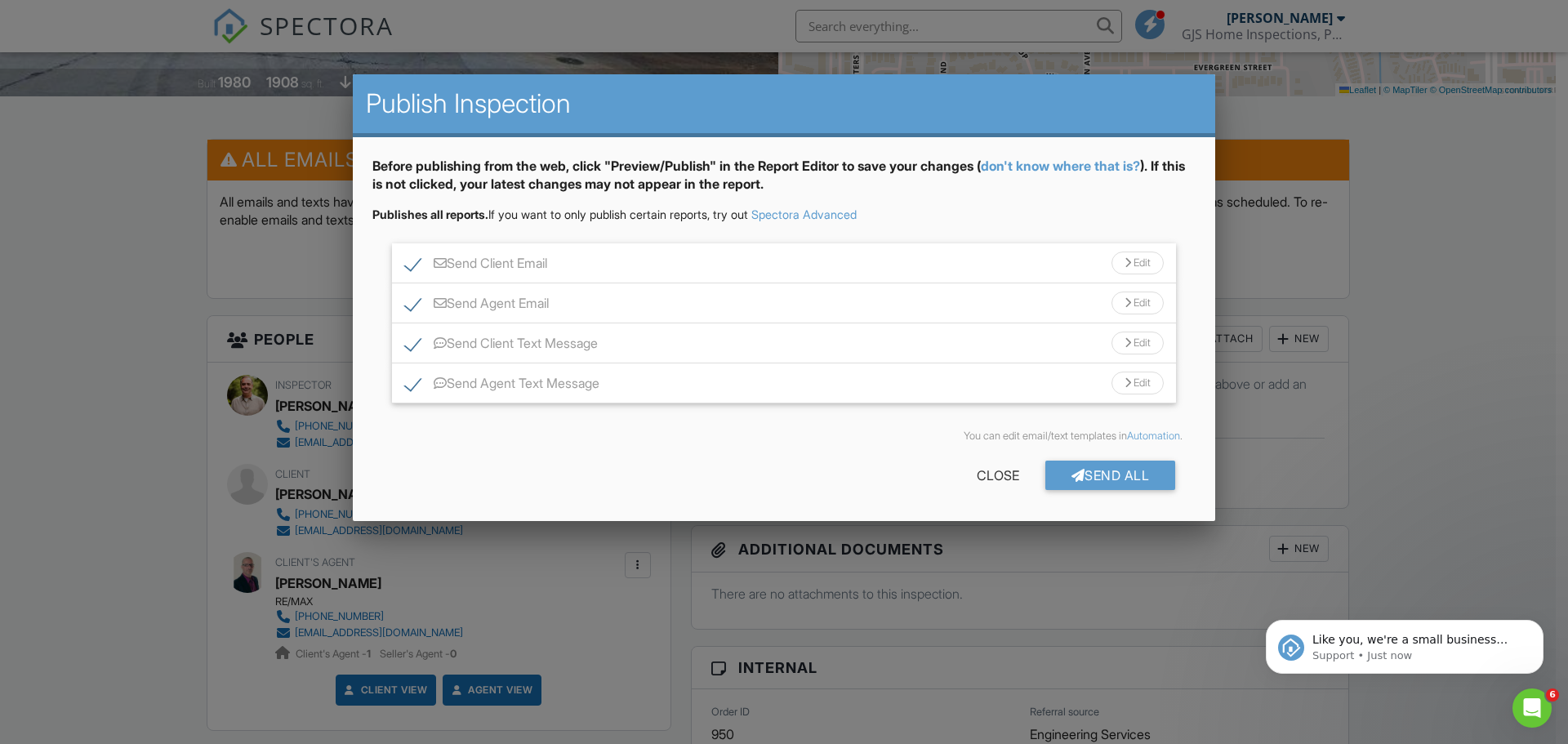
click at [410, 263] on label "Send Client Email" at bounding box center [475, 265] width 142 height 20
checkbox input "false"
click at [410, 300] on label "Send Agent Email" at bounding box center [476, 305] width 144 height 20
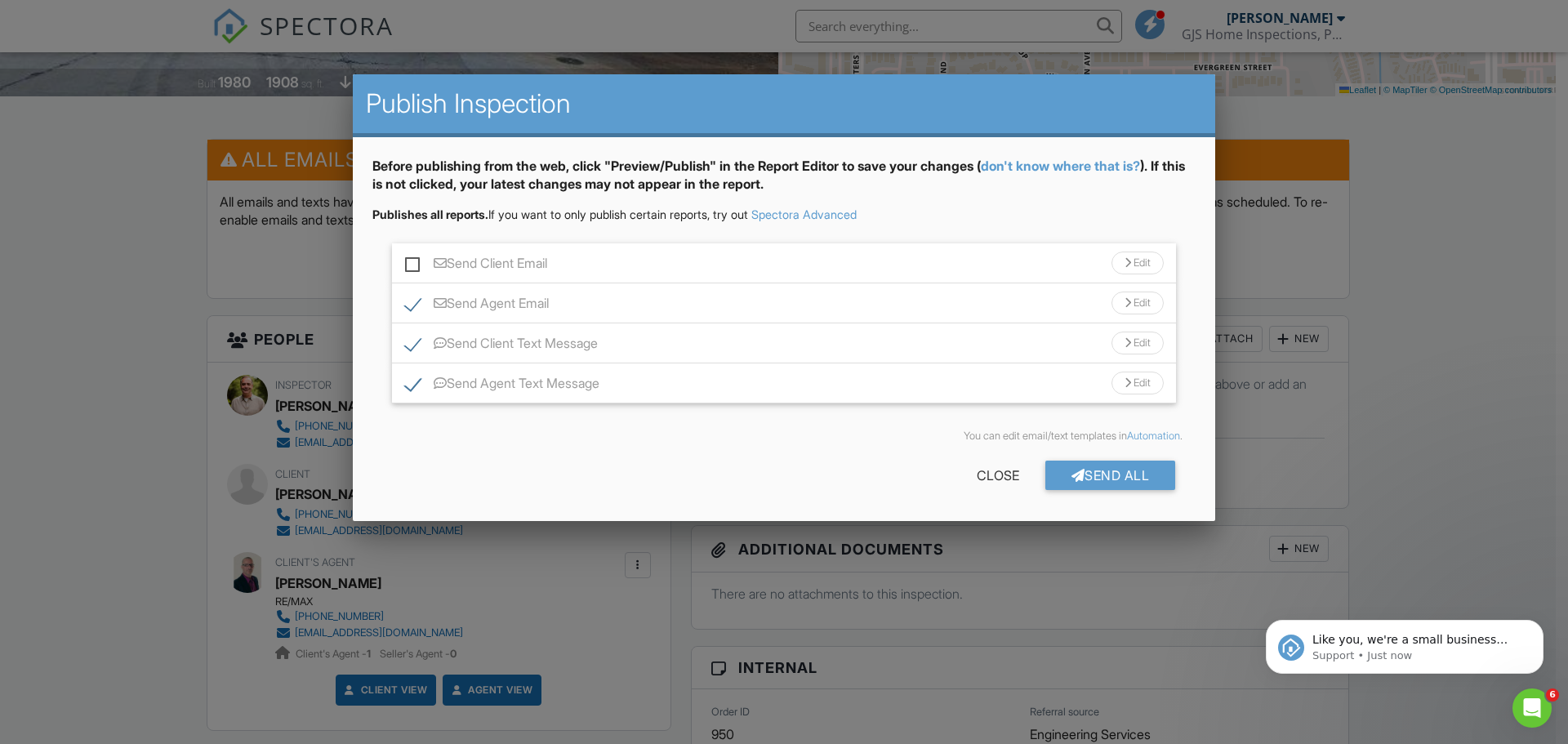
checkbox input "false"
click at [419, 354] on label "Send Client Text Message" at bounding box center [501, 345] width 193 height 20
checkbox input "false"
click at [413, 387] on label "Send Agent Text Message" at bounding box center [502, 385] width 194 height 20
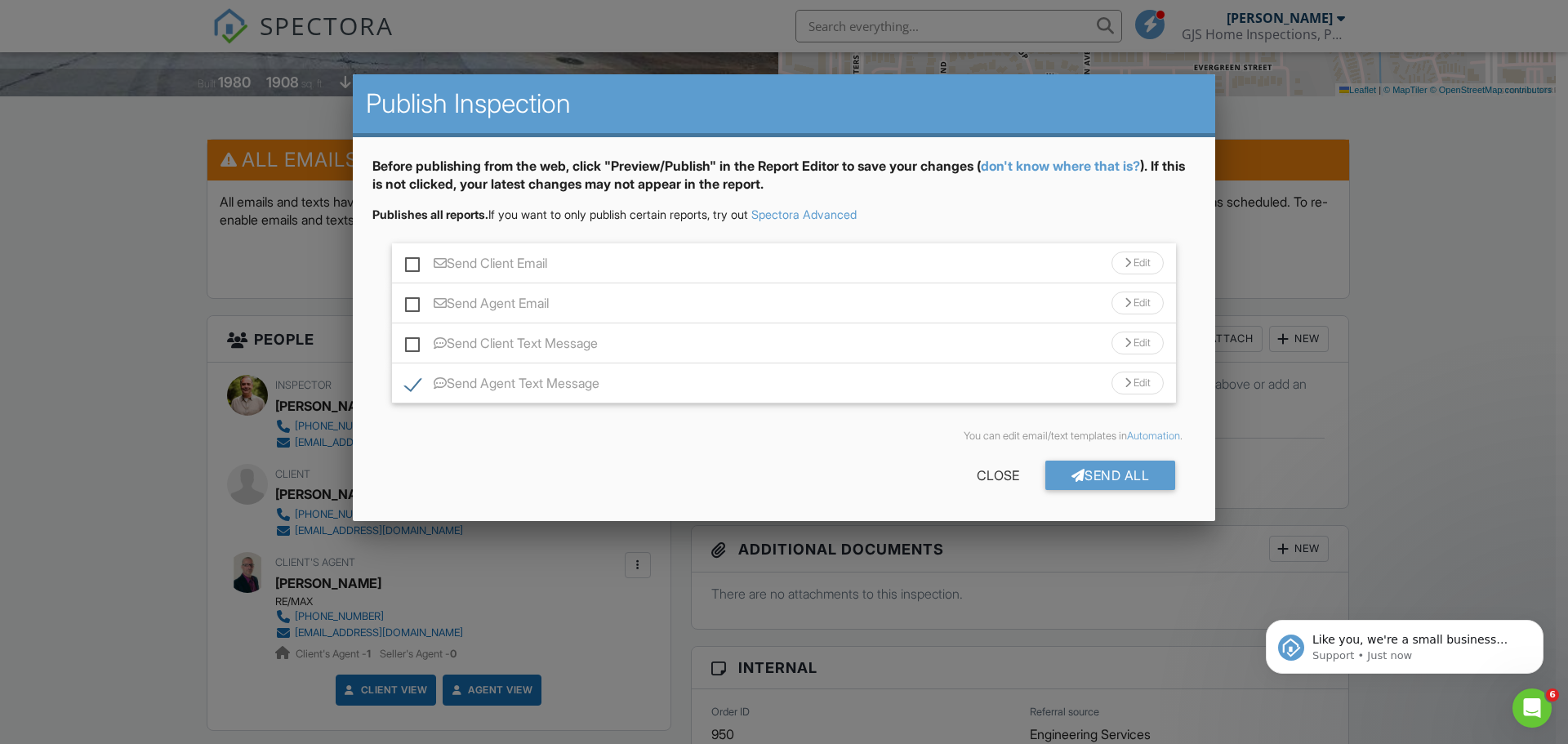
checkbox input "false"
click at [1132, 483] on div "Send All" at bounding box center [1110, 475] width 130 height 29
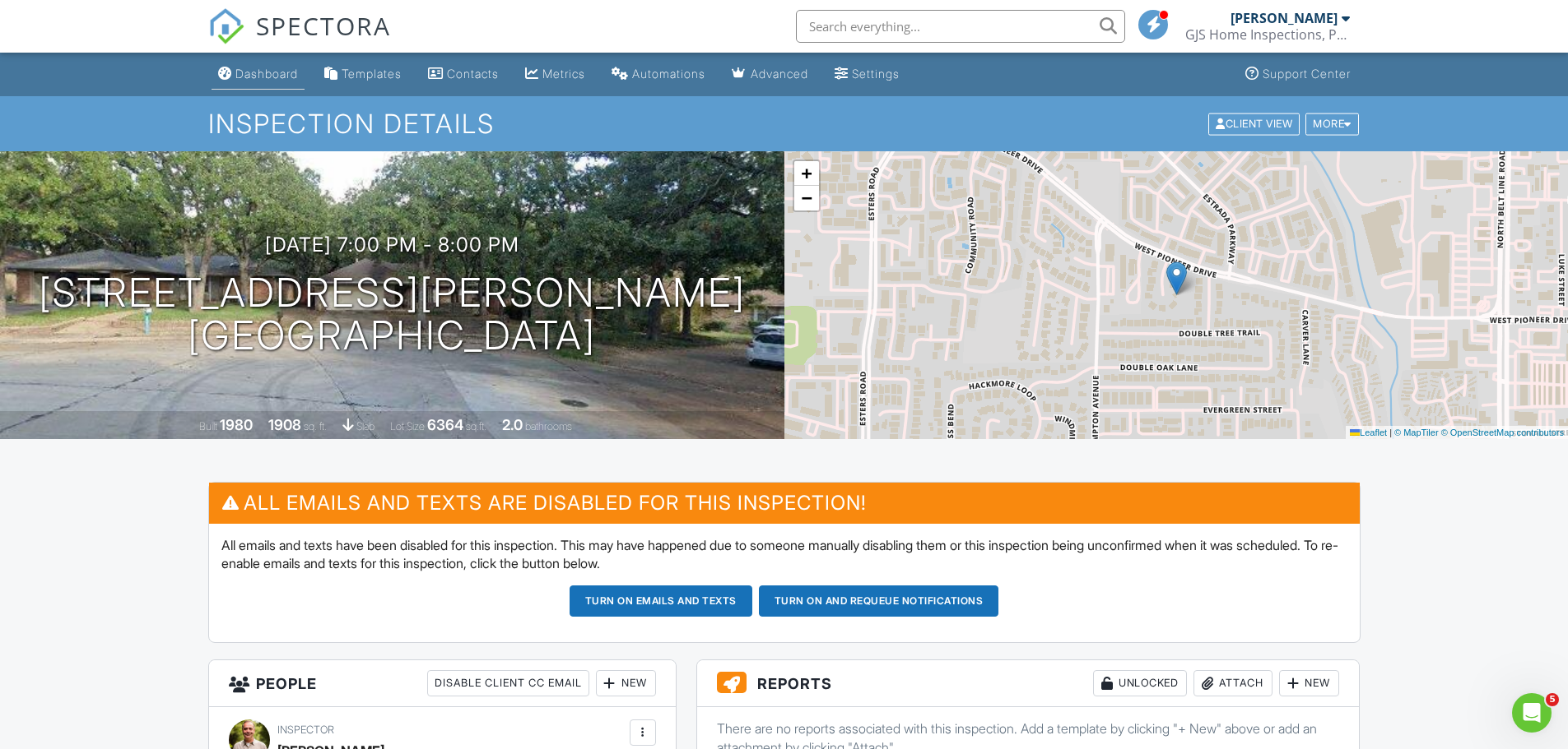
click at [271, 67] on div "Dashboard" at bounding box center [266, 74] width 62 height 14
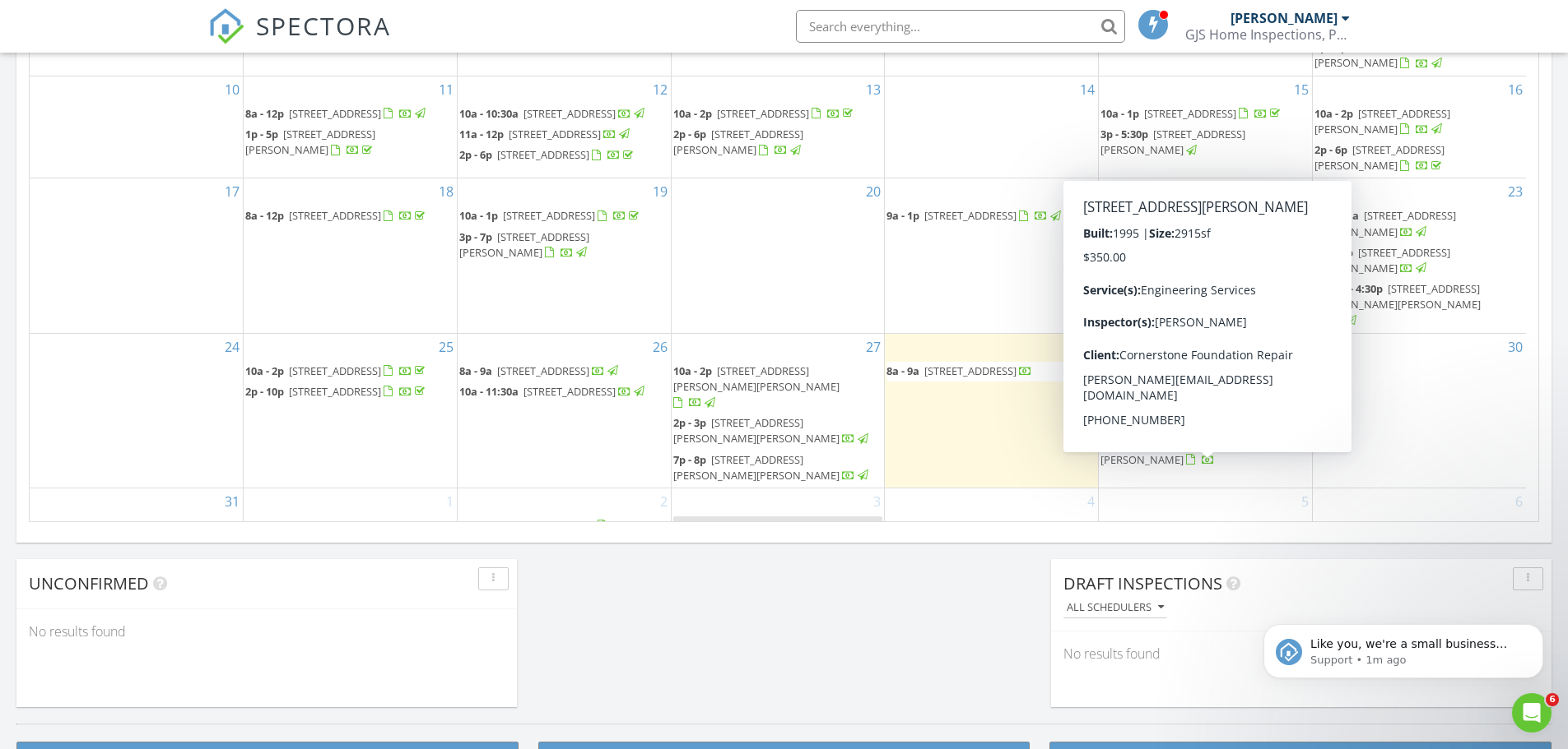
scroll to position [34, 0]
